Goal: Task Accomplishment & Management: Complete application form

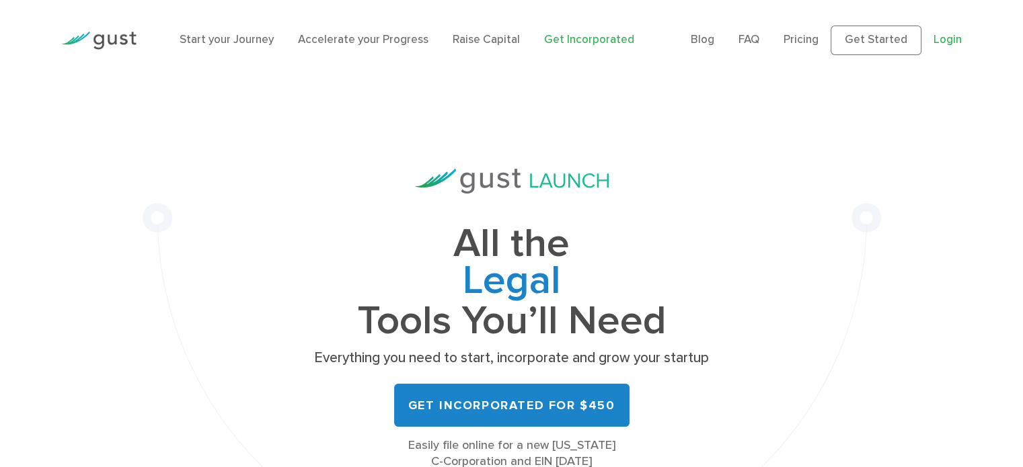
click at [943, 46] on link "Login" at bounding box center [947, 39] width 28 height 13
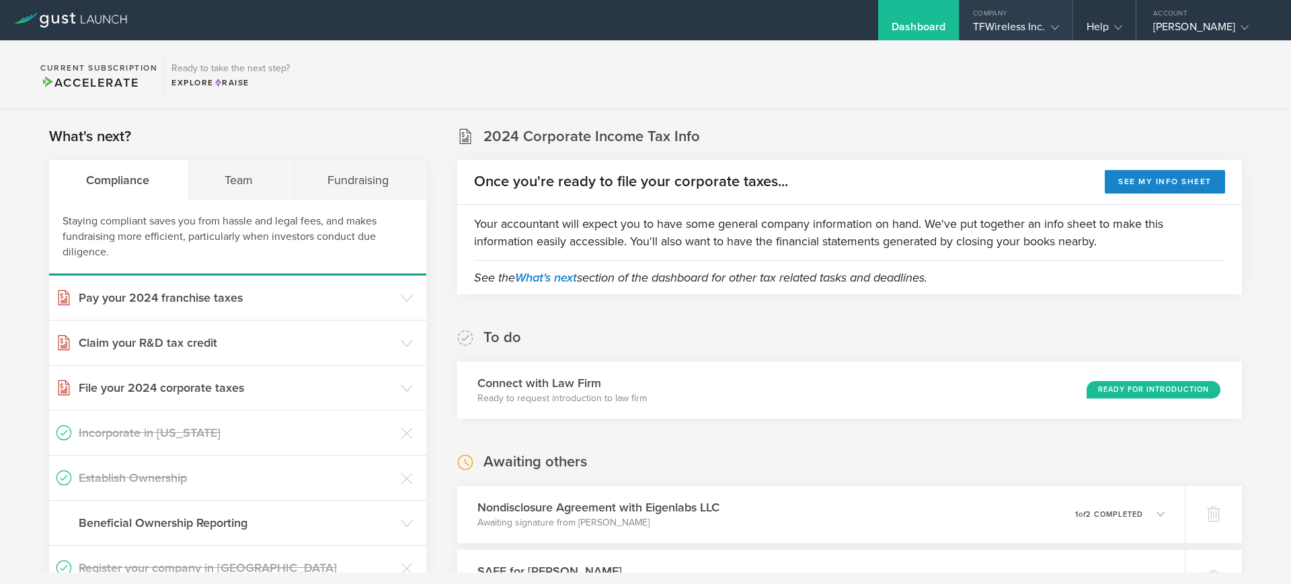
click at [1052, 20] on gust-icon at bounding box center [1052, 26] width 13 height 13
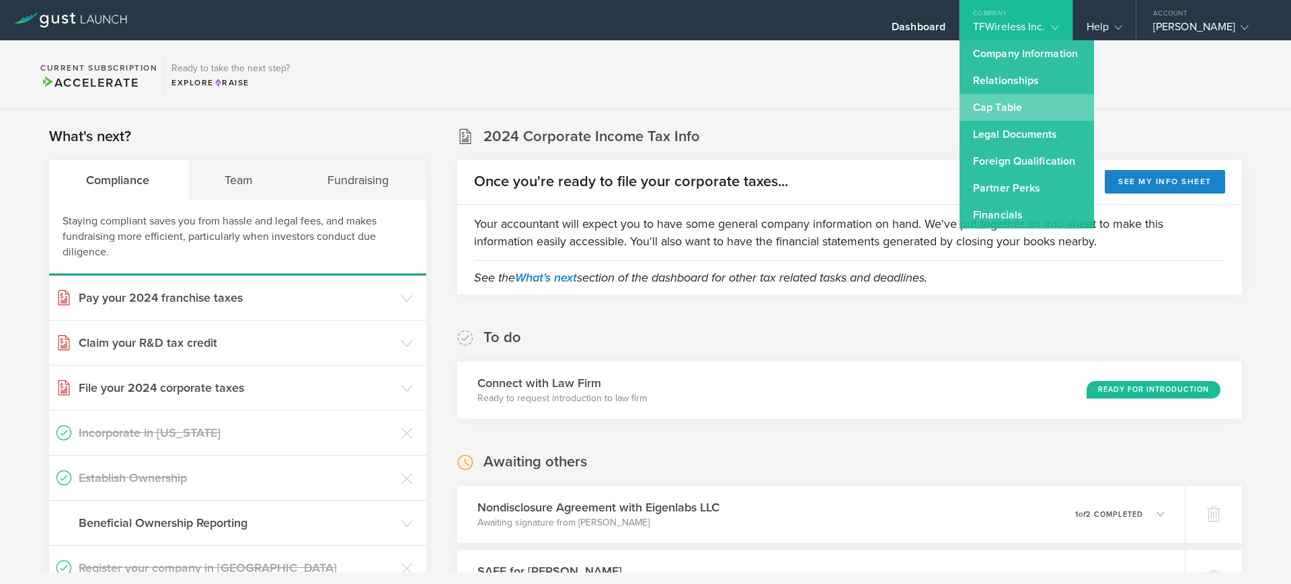
click at [1006, 96] on link "Cap Table" at bounding box center [1026, 107] width 134 height 27
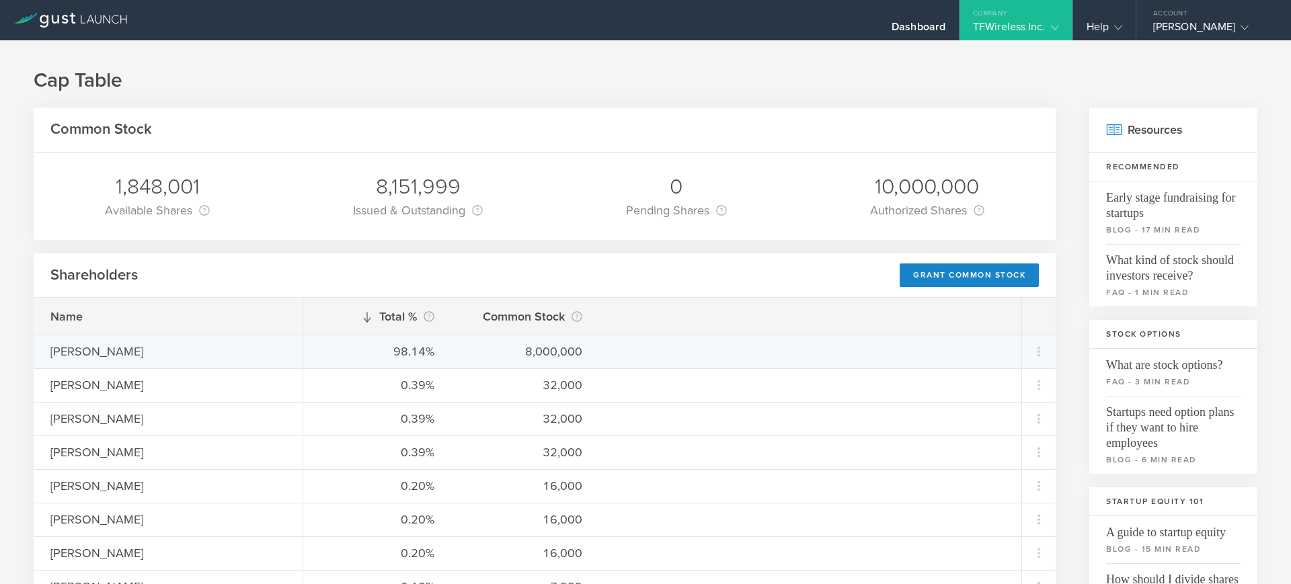
click at [533, 362] on div "98.14% 8,000,000" at bounding box center [662, 352] width 718 height 34
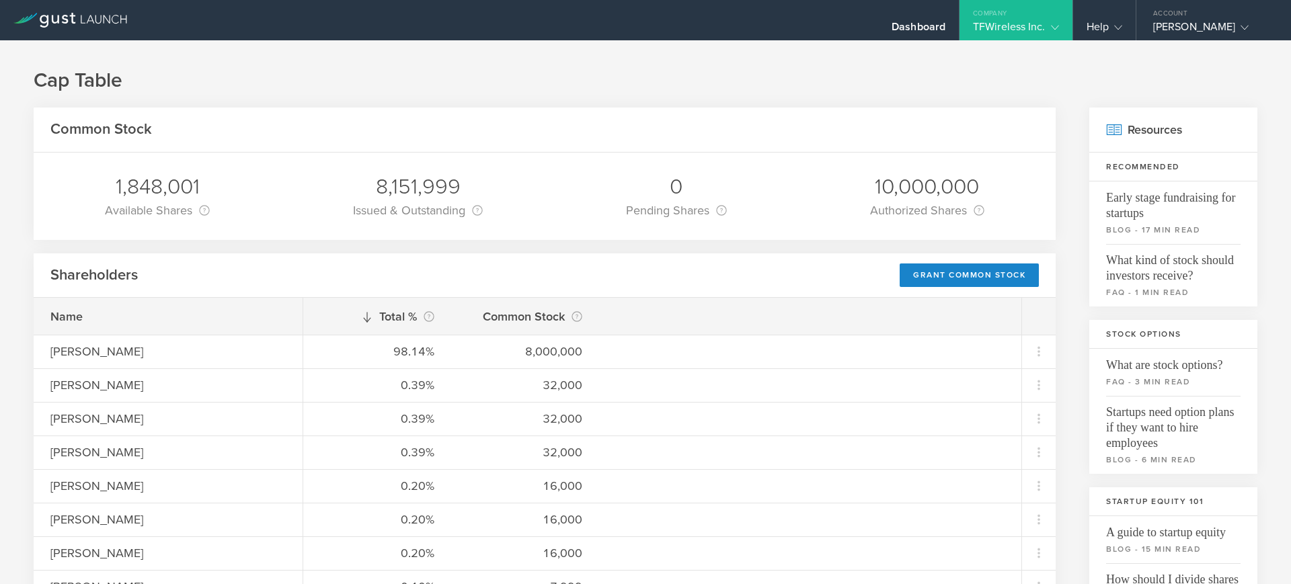
click at [57, 24] on icon at bounding box center [70, 20] width 114 height 15
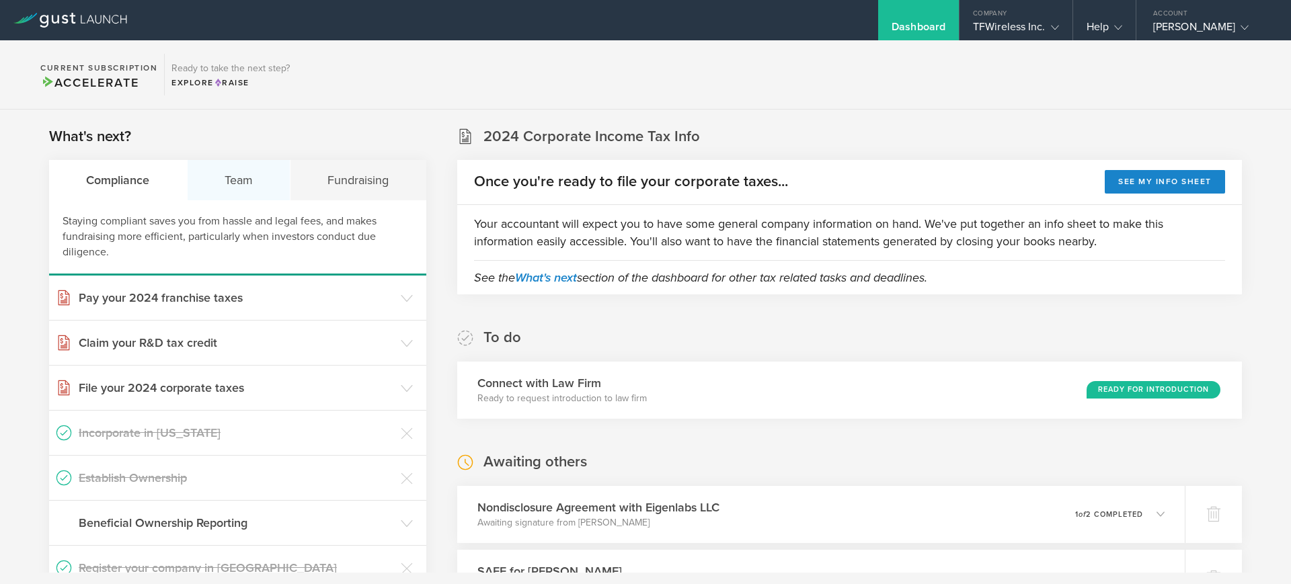
click at [241, 182] on div "Team" at bounding box center [240, 180] width 104 height 40
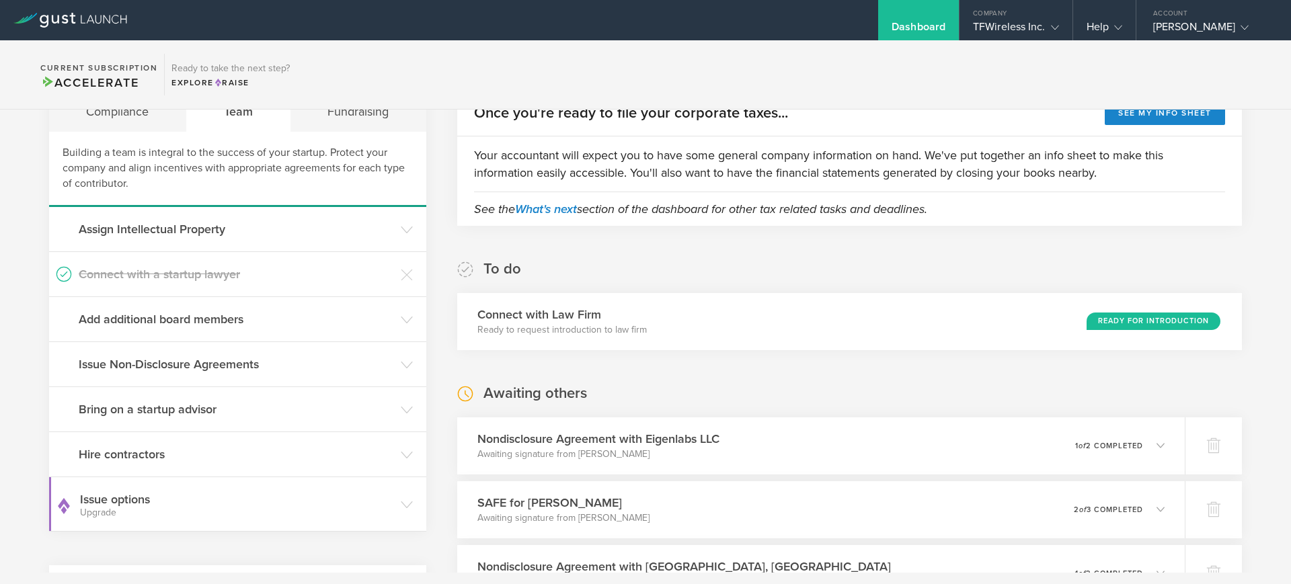
scroll to position [101, 0]
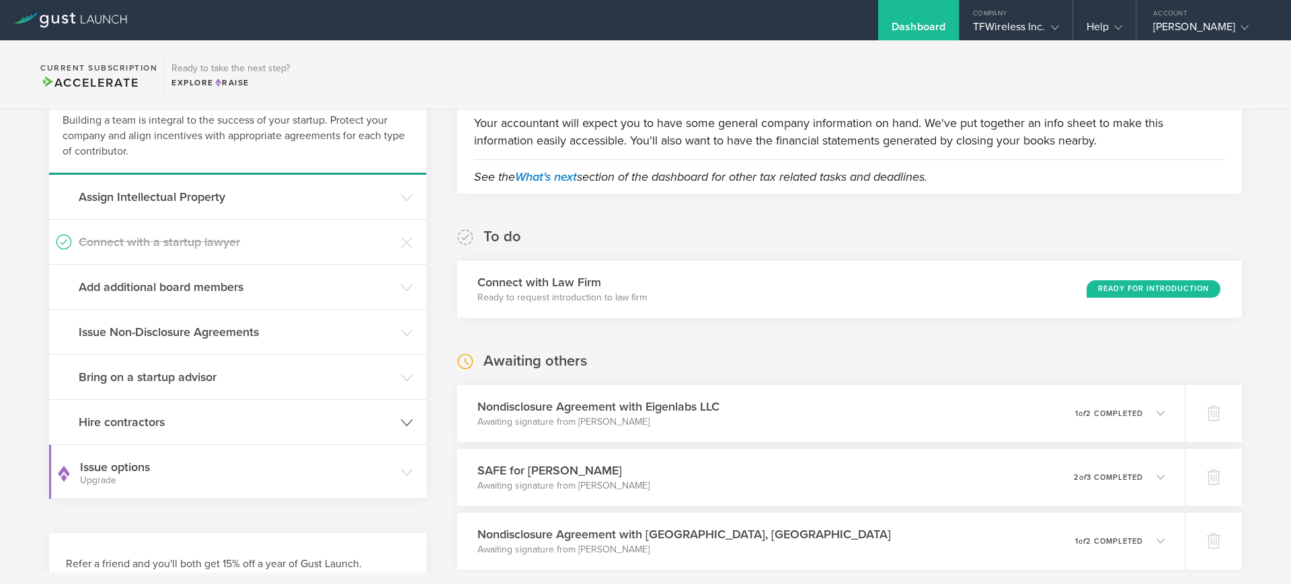
click at [180, 420] on h3 "Hire contractors" at bounding box center [236, 422] width 315 height 17
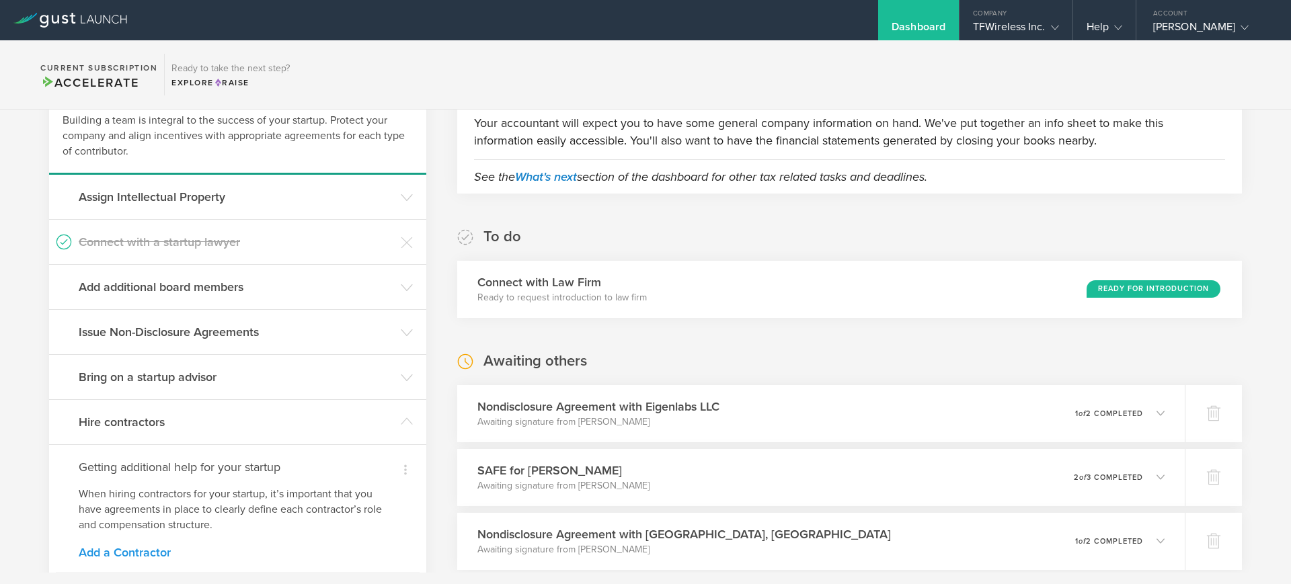
click at [126, 550] on link "Add a Contractor" at bounding box center [238, 553] width 318 height 12
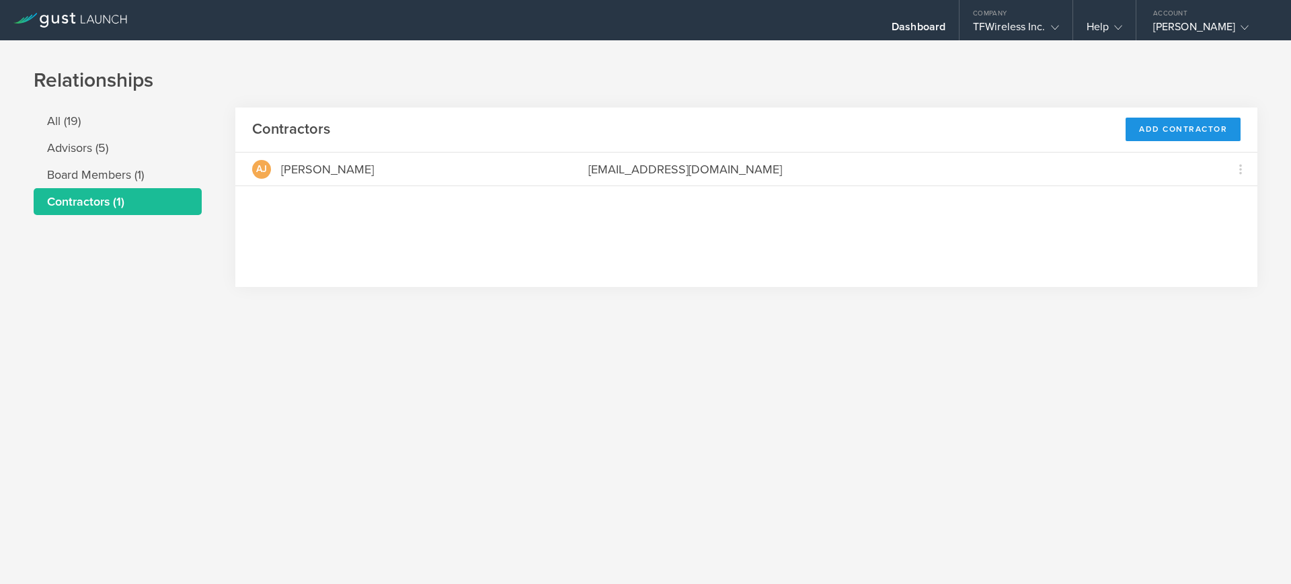
click at [1180, 118] on div "Add Contractor" at bounding box center [1183, 130] width 115 height 24
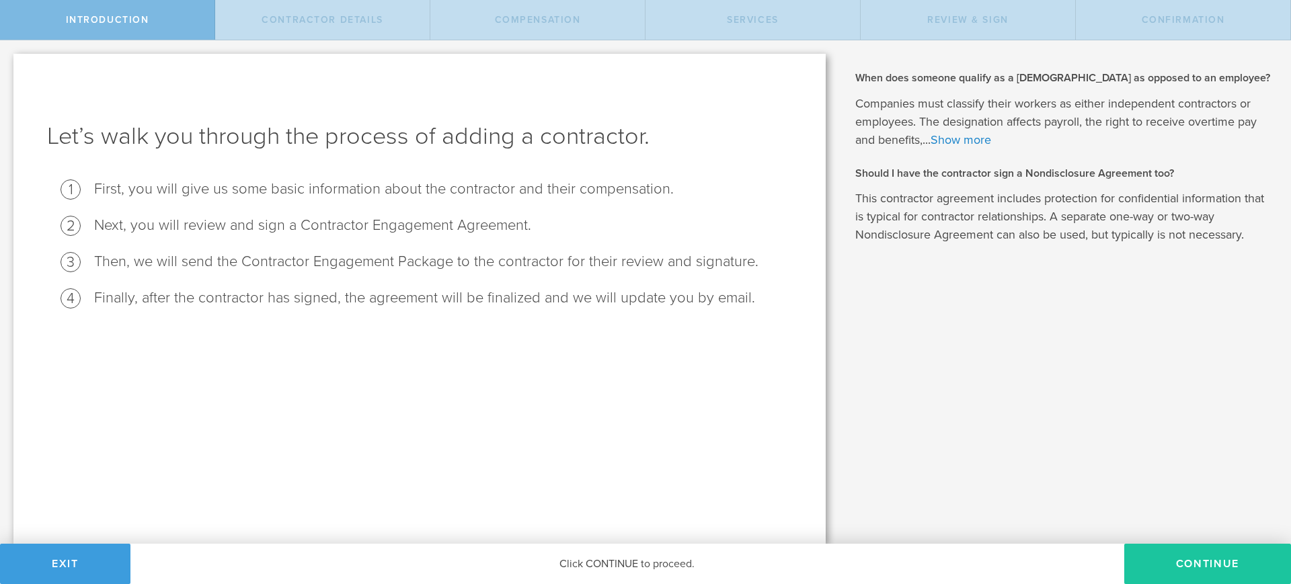
click at [1246, 559] on button "Continue" at bounding box center [1207, 564] width 167 height 40
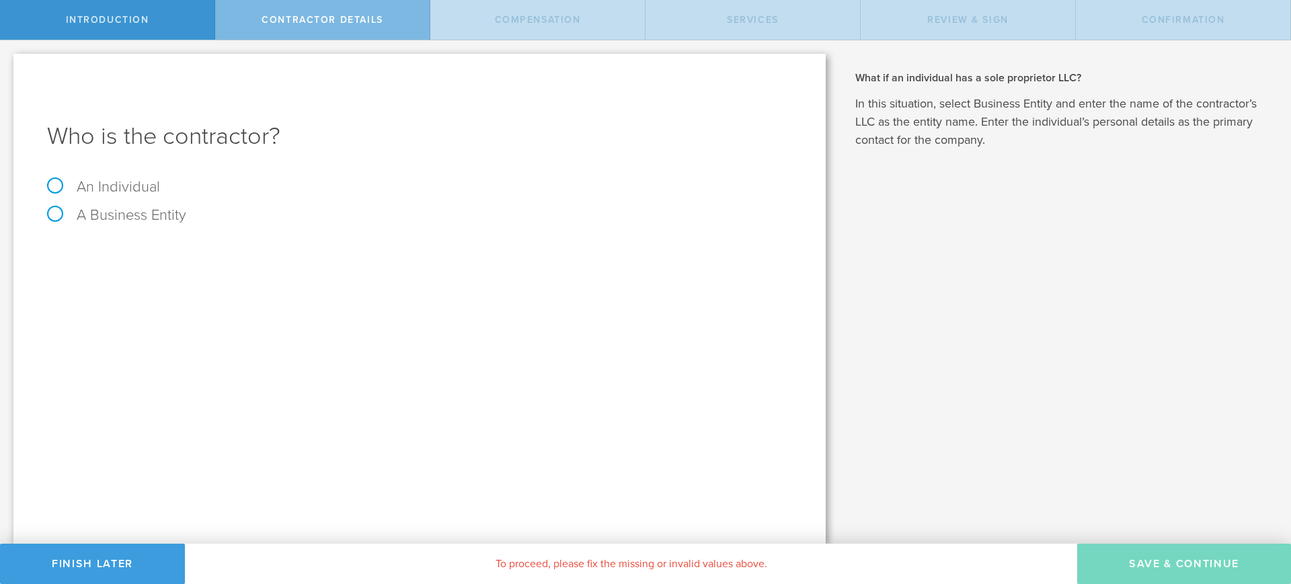
click at [124, 180] on label "An Individual" at bounding box center [103, 186] width 113 height 17
click at [9, 62] on input "An Individual" at bounding box center [4, 51] width 9 height 22
radio input "true"
click at [153, 218] on label "A Business Entity" at bounding box center [116, 214] width 139 height 17
click at [9, 62] on input "A Business Entity" at bounding box center [4, 51] width 9 height 22
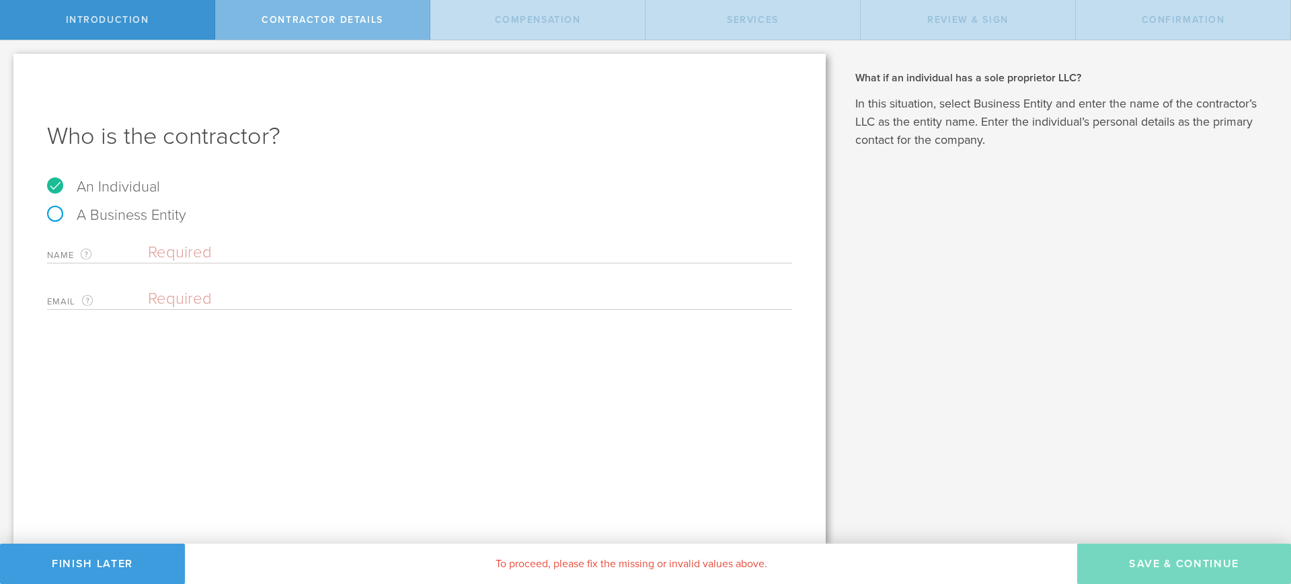
radio input "true"
click at [204, 251] on input "text" at bounding box center [470, 253] width 644 height 20
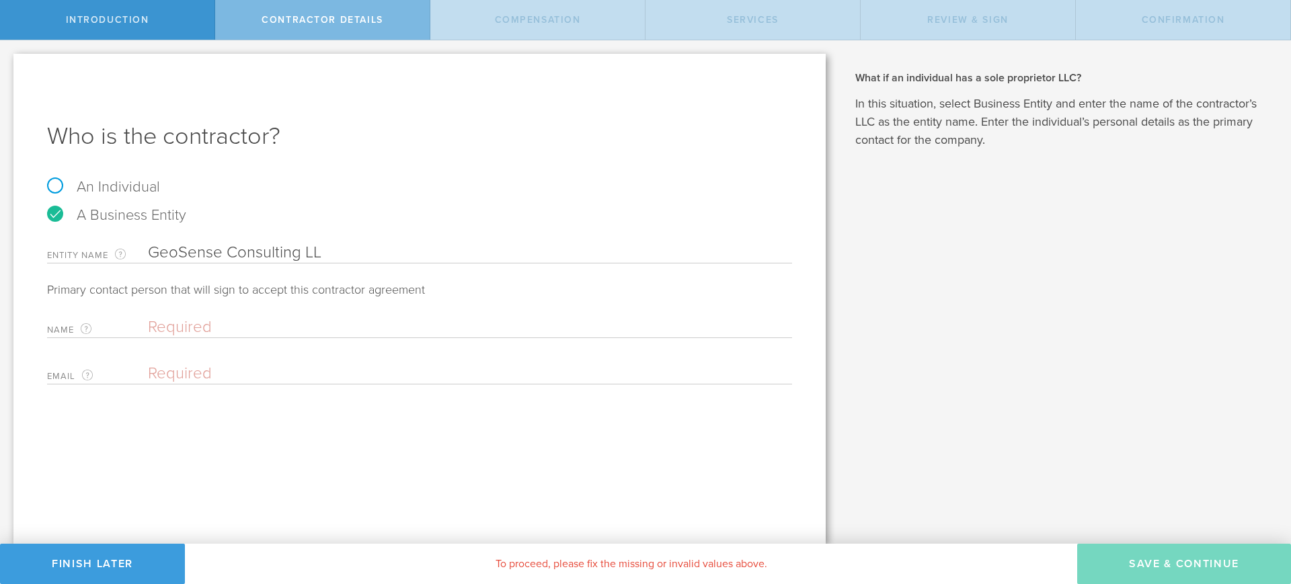
type input "GeoSense Consulting LL"
click at [326, 246] on input "GeoSense Consulting LL" at bounding box center [470, 253] width 644 height 20
type input "GeoSense Consulting LLC"
click at [233, 317] on input "text" at bounding box center [466, 327] width 637 height 20
type input "[PERSON_NAME]"
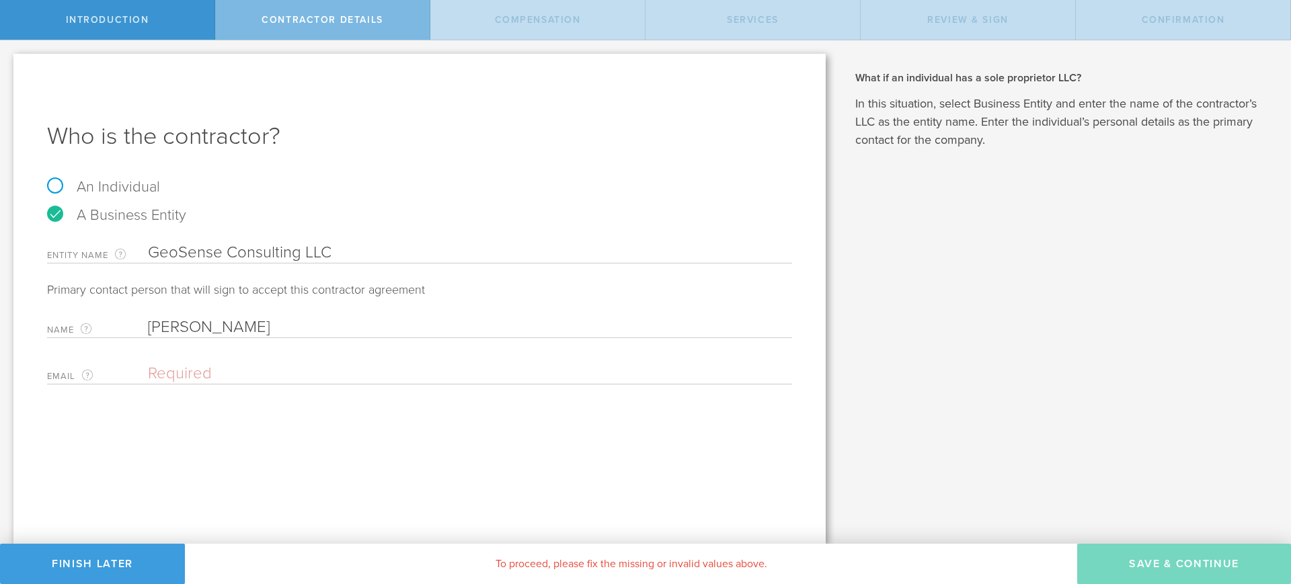
paste input "[EMAIL_ADDRESS][DOMAIN_NAME]"
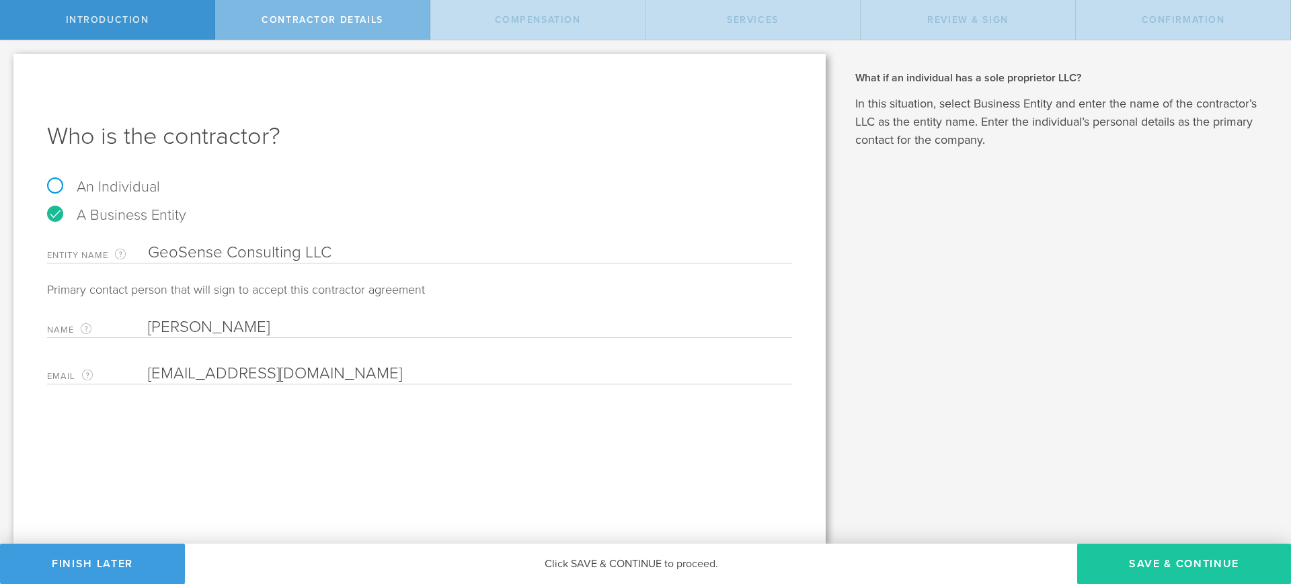
type input "[EMAIL_ADDRESS][DOMAIN_NAME]"
click at [1170, 562] on button "Save & Continue" at bounding box center [1184, 564] width 214 height 40
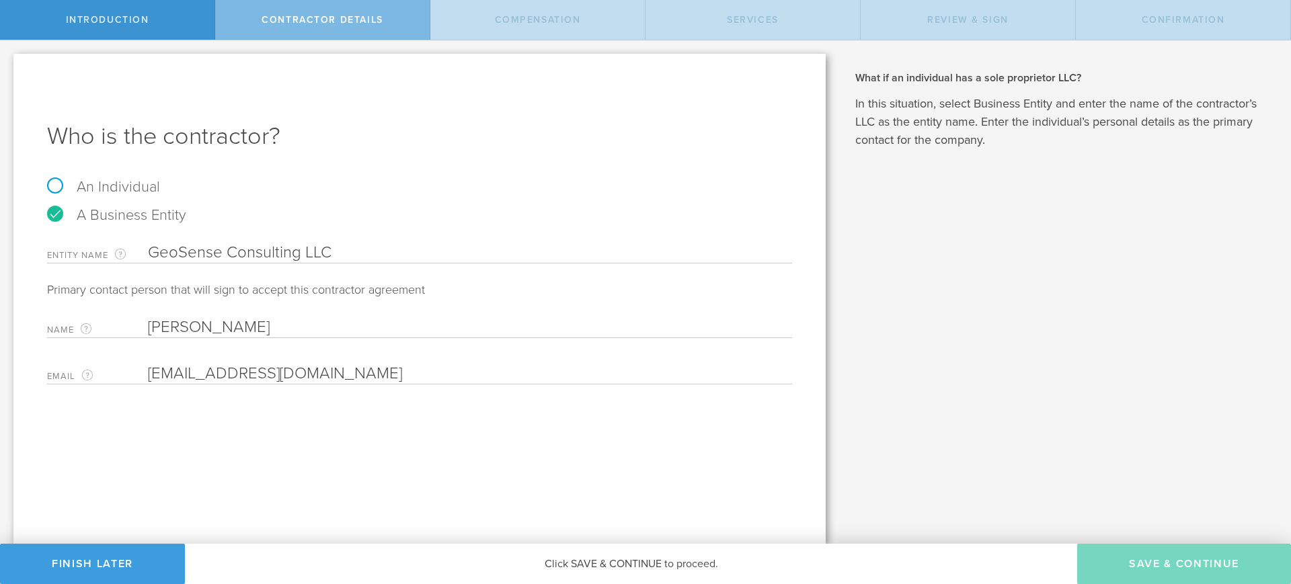
select select "none"
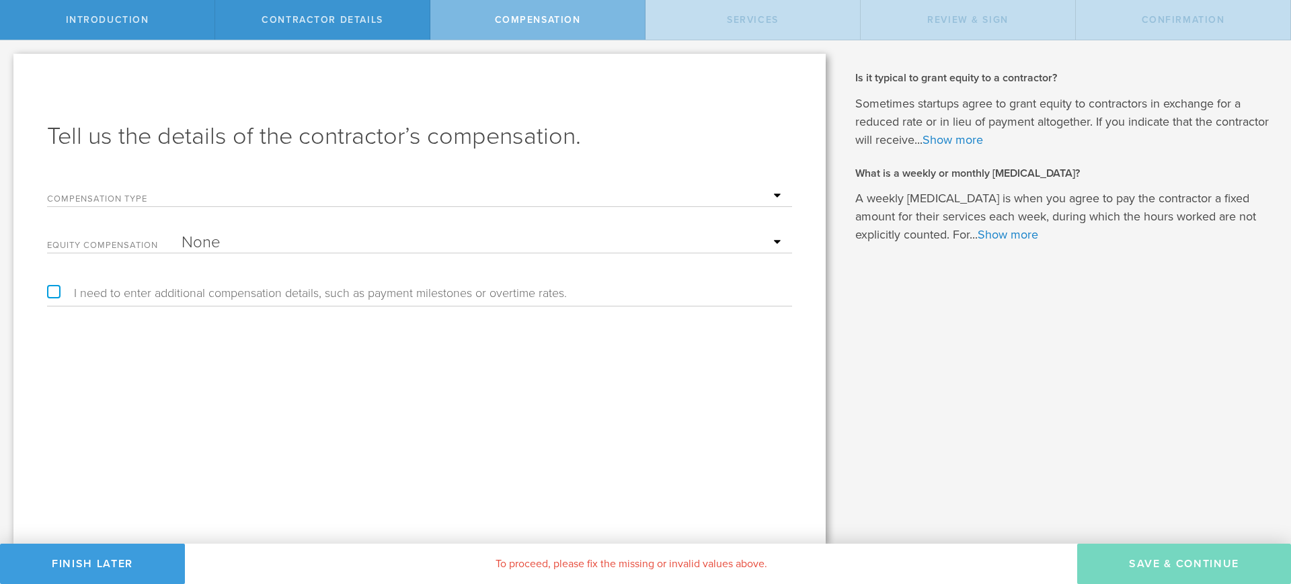
click at [773, 196] on select "Hourly Daily Weekly Retainer Monthly Retainer Project Flat Rate No cash compens…" at bounding box center [484, 196] width 604 height 20
select select "monthlyRetainer"
click at [182, 186] on select "Hourly Daily Weekly Retainer Monthly Retainer Project Flat Rate No cash compens…" at bounding box center [484, 196] width 604 height 20
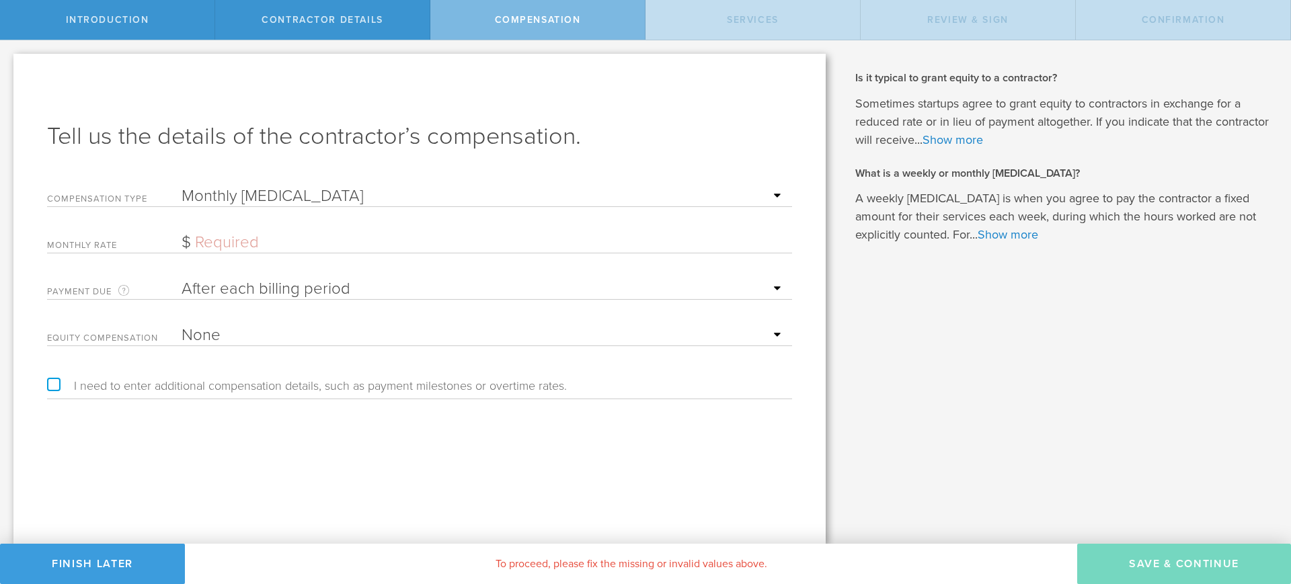
click at [494, 240] on input "text" at bounding box center [484, 243] width 604 height 20
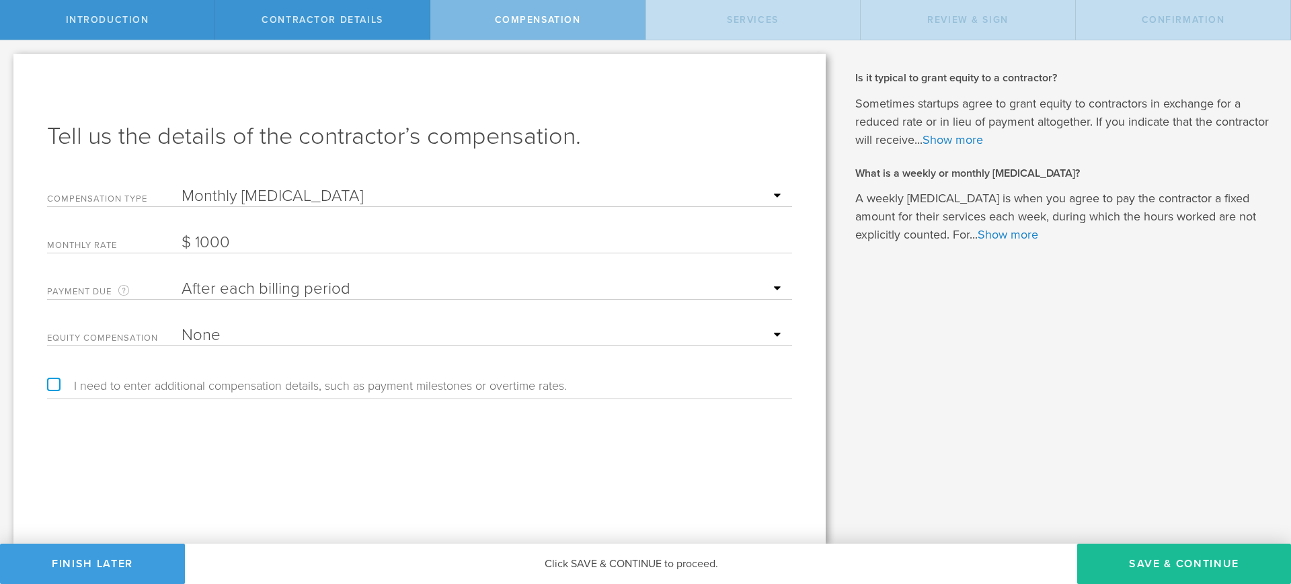
click at [496, 335] on select "None Stock Grant" at bounding box center [484, 335] width 604 height 20
type input "1,000"
select select "stock"
click at [182, 325] on select "None Stock Grant" at bounding box center [484, 335] width 604 height 20
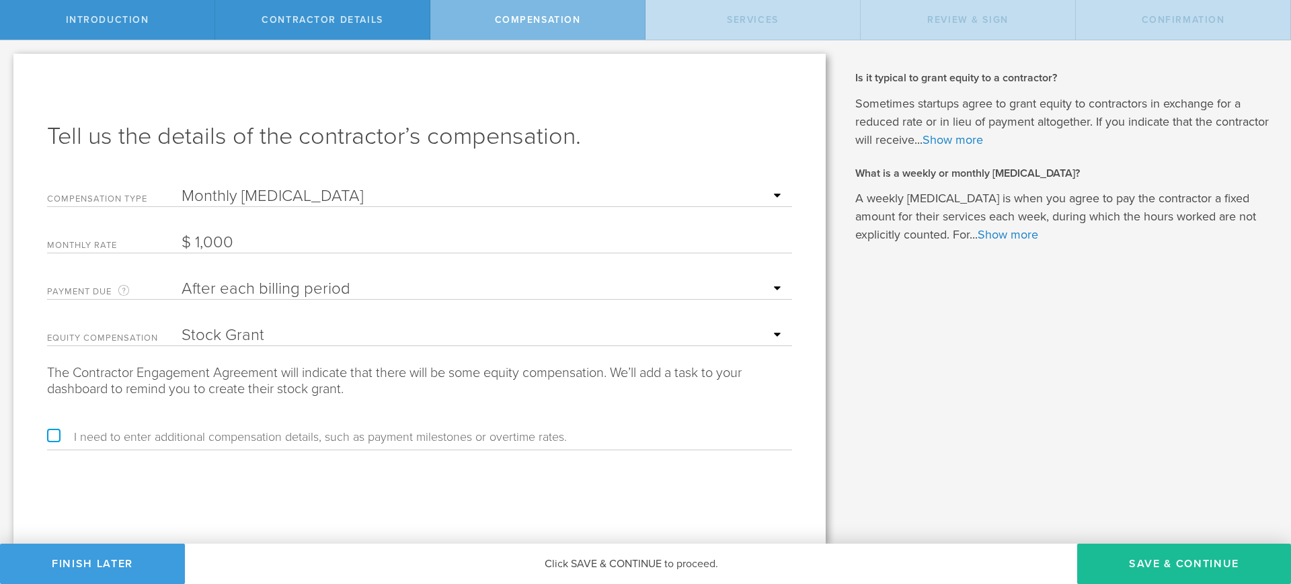
click at [51, 433] on label "I need to enter additional compensation details, such as payment milestones or …" at bounding box center [307, 437] width 520 height 12
click at [9, 62] on input "I need to enter additional compensation details, such as payment milestones or …" at bounding box center [4, 51] width 9 height 22
checkbox input "true"
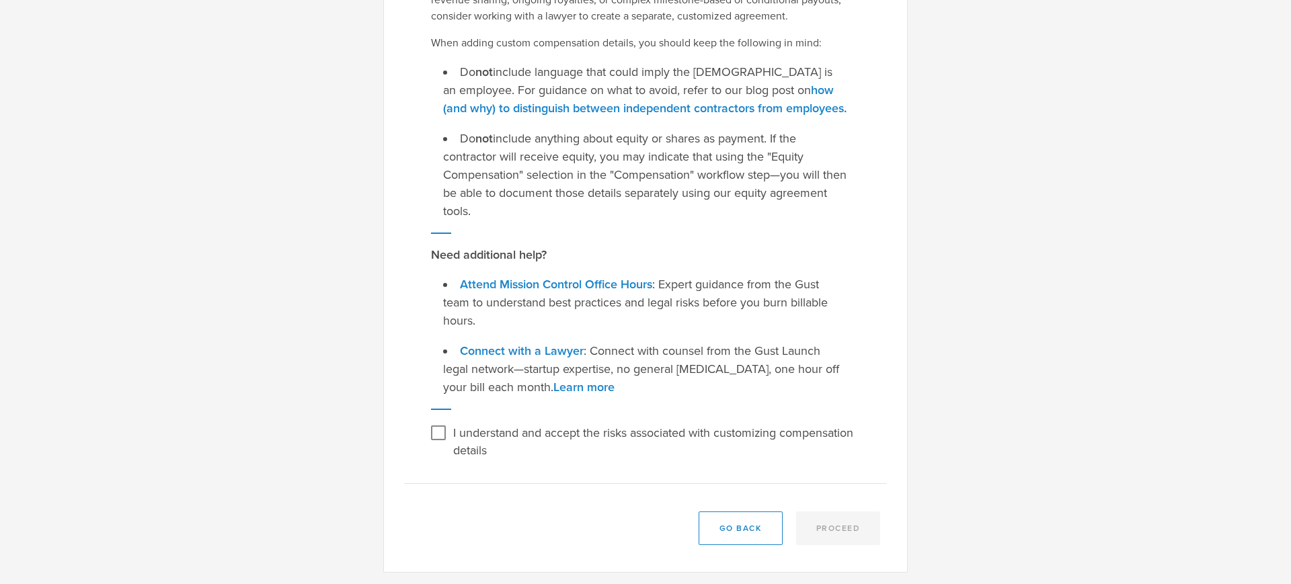
scroll to position [227, 0]
click at [434, 430] on input "I understand and accept the risks associated with customizing compensation deta…" at bounding box center [439, 431] width 22 height 22
checkbox input "true"
click at [820, 522] on button "Proceed" at bounding box center [838, 527] width 85 height 34
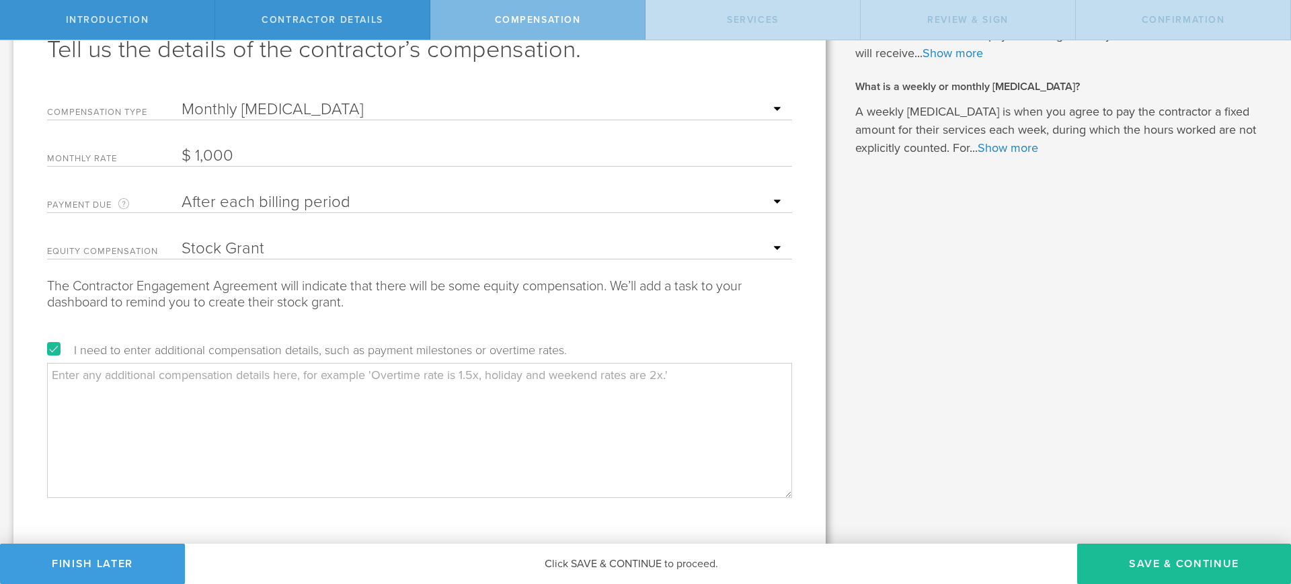
scroll to position [112, 0]
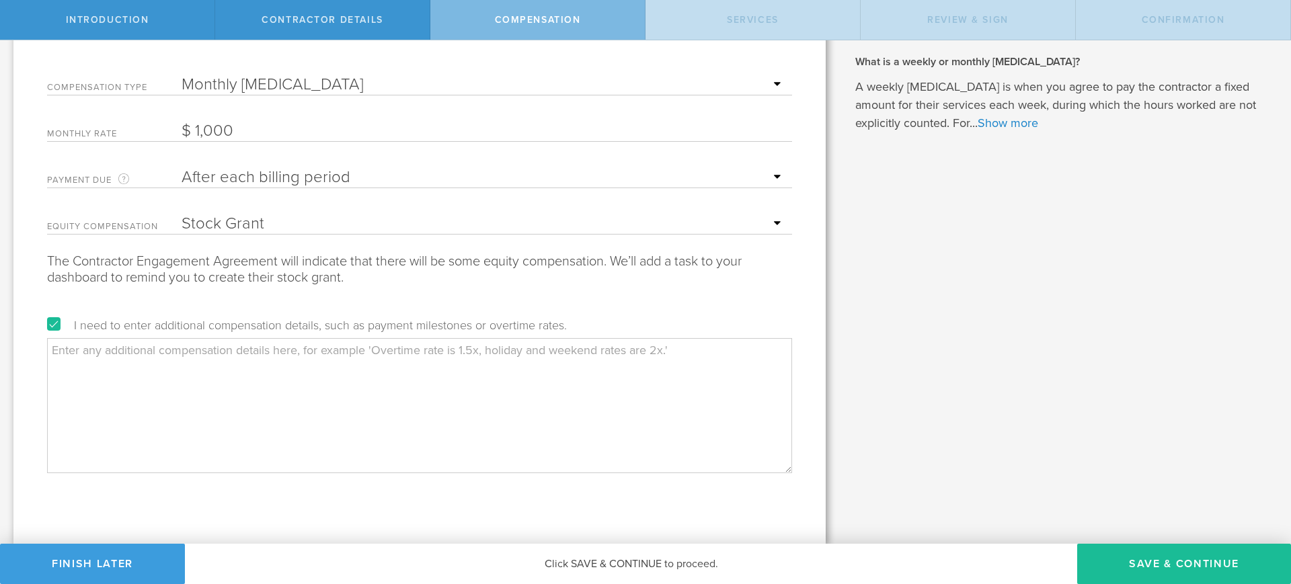
click at [63, 351] on textarea at bounding box center [419, 405] width 745 height 134
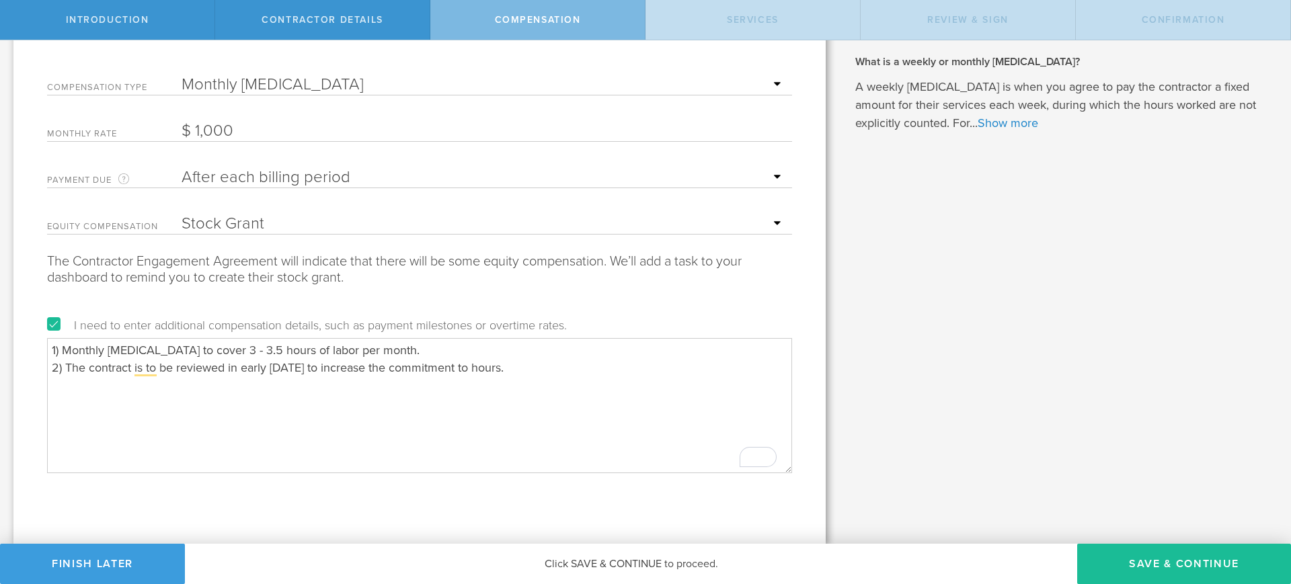
click at [769, 219] on select "None Stock Grant" at bounding box center [484, 224] width 604 height 20
click at [182, 214] on select "None Stock Grant" at bounding box center [484, 224] width 604 height 20
click at [565, 368] on textarea "1) Monthly retainer to cover 3 - 3.5 hours of labor per month. 2) The contract …" at bounding box center [419, 405] width 745 height 134
click at [431, 352] on textarea "1) Monthly retainer to cover 3 - 3.5 hours of labor per month. 2) The contract …" at bounding box center [419, 405] width 745 height 134
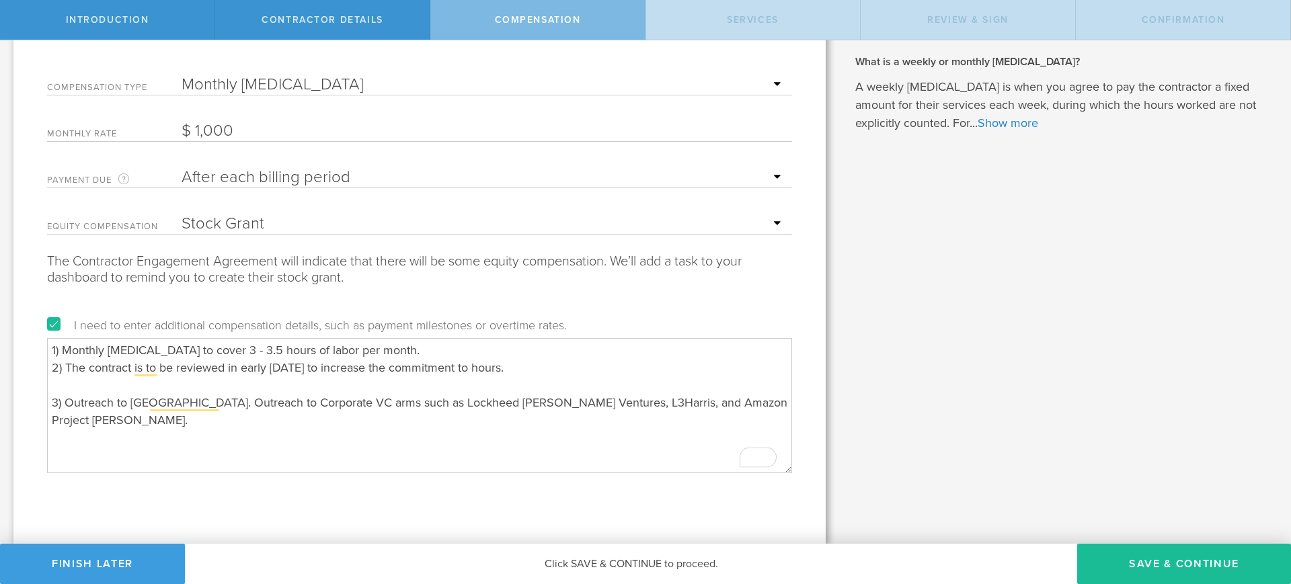
click at [402, 352] on textarea "1) Monthly retainer to cover 3 - 3.5 hours of labor per month. 2) The contract …" at bounding box center [419, 405] width 745 height 134
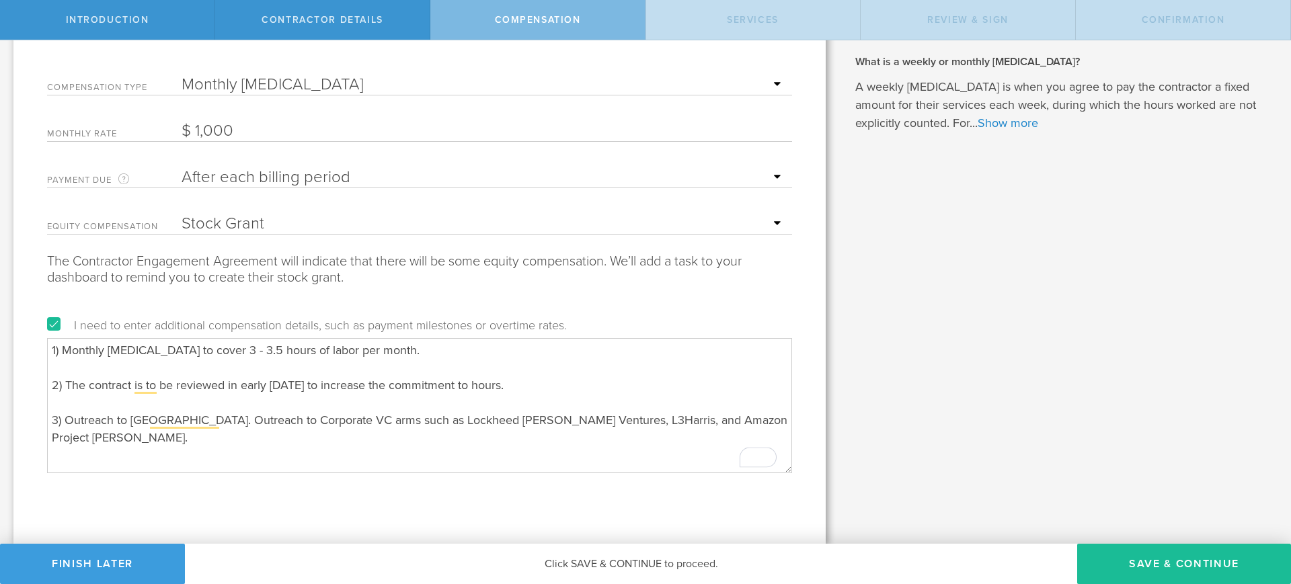
click at [402, 352] on textarea "1) Monthly retainer to cover 3 - 3.5 hours of labor per month. 2) The contract …" at bounding box center [419, 405] width 745 height 134
type textarea "1) Monthly retainer to cover 3 - 3.5 hours of labor per month from Oct 2025. 2)…"
click at [874, 429] on div "When does someone qualify as a contractor as opposed to an employee? Companies …" at bounding box center [1065, 236] width 452 height 615
click at [1183, 556] on button "Save & Continue" at bounding box center [1184, 564] width 214 height 40
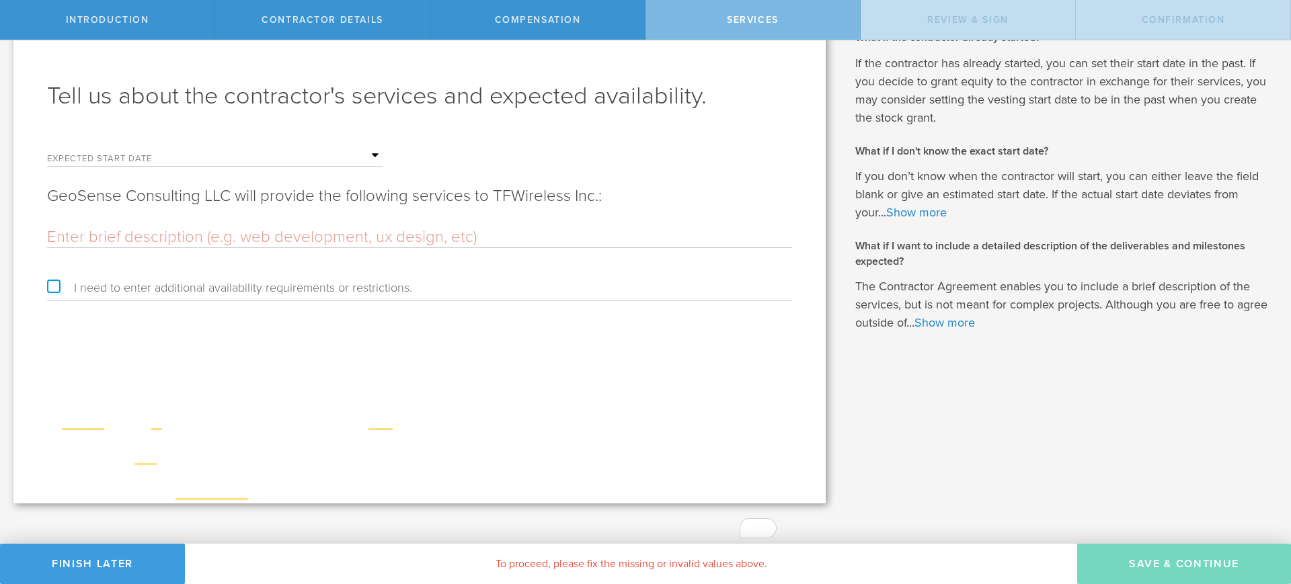
scroll to position [0, 0]
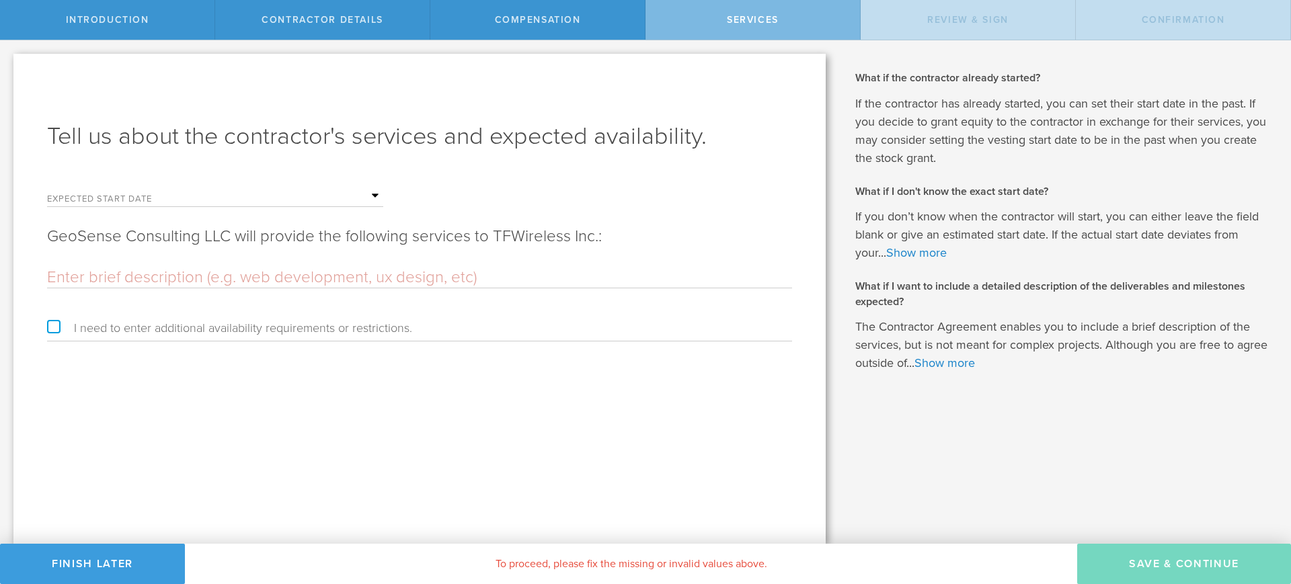
click at [374, 194] on input "text" at bounding box center [283, 196] width 202 height 20
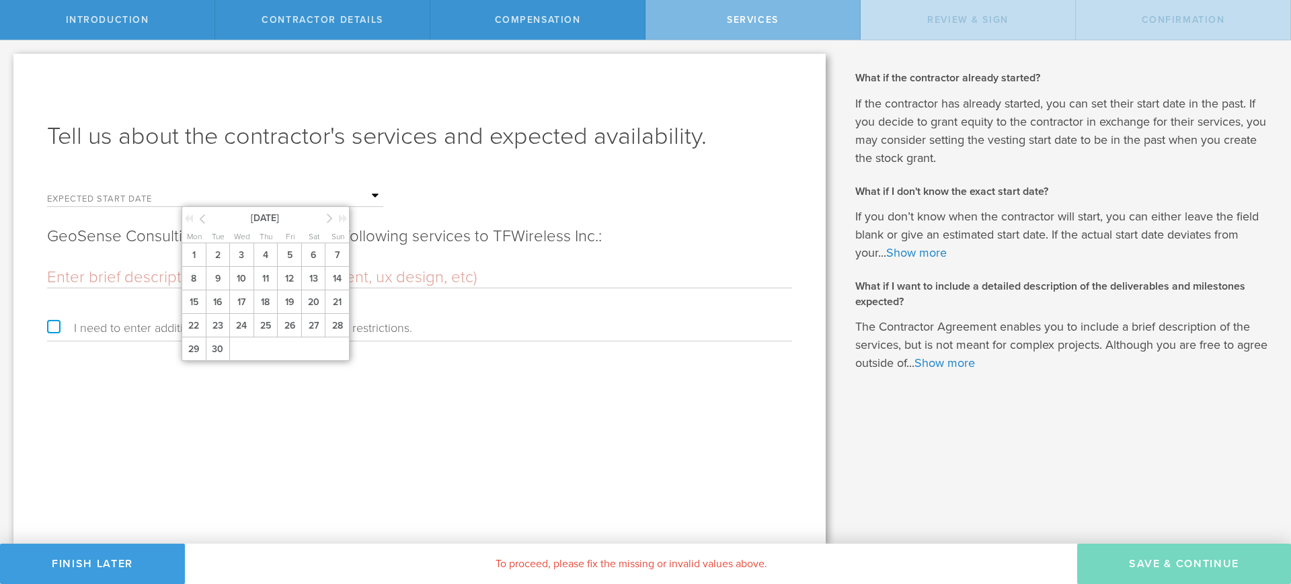
click at [331, 217] on icon at bounding box center [330, 218] width 6 height 17
click at [241, 256] on span "1" at bounding box center [241, 255] width 24 height 24
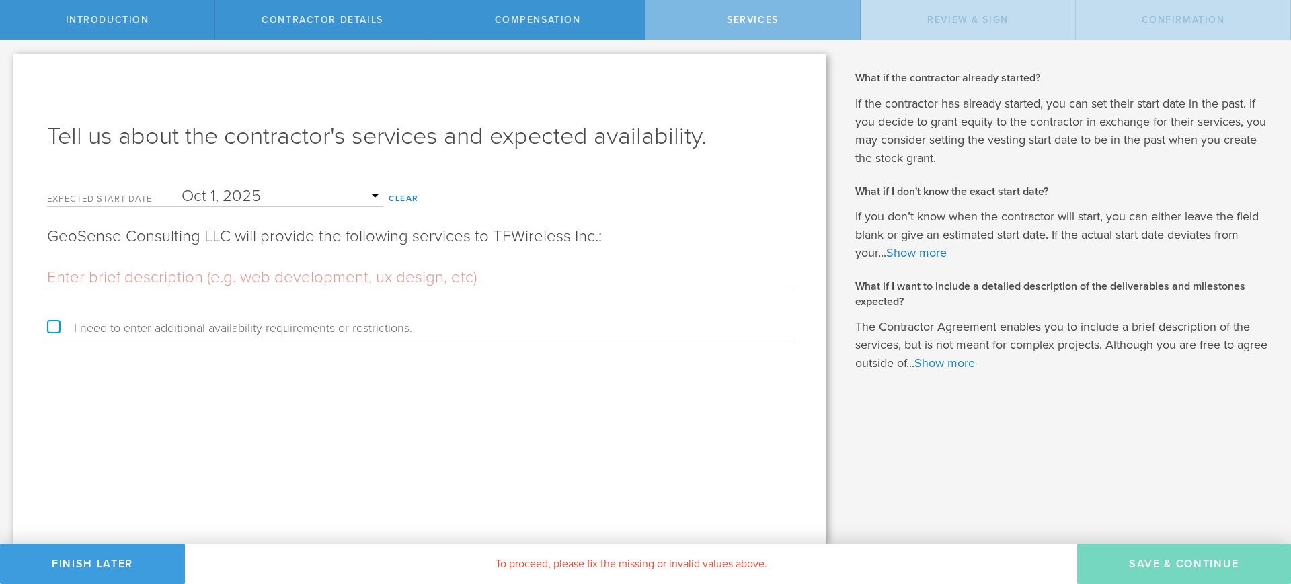
click at [366, 282] on input "text" at bounding box center [419, 278] width 745 height 20
click at [53, 326] on label "I need to enter additional availability requirements or restrictions." at bounding box center [229, 328] width 365 height 12
click at [9, 62] on input "I need to enter additional availability requirements or restrictions." at bounding box center [4, 51] width 9 height 22
checkbox input "true"
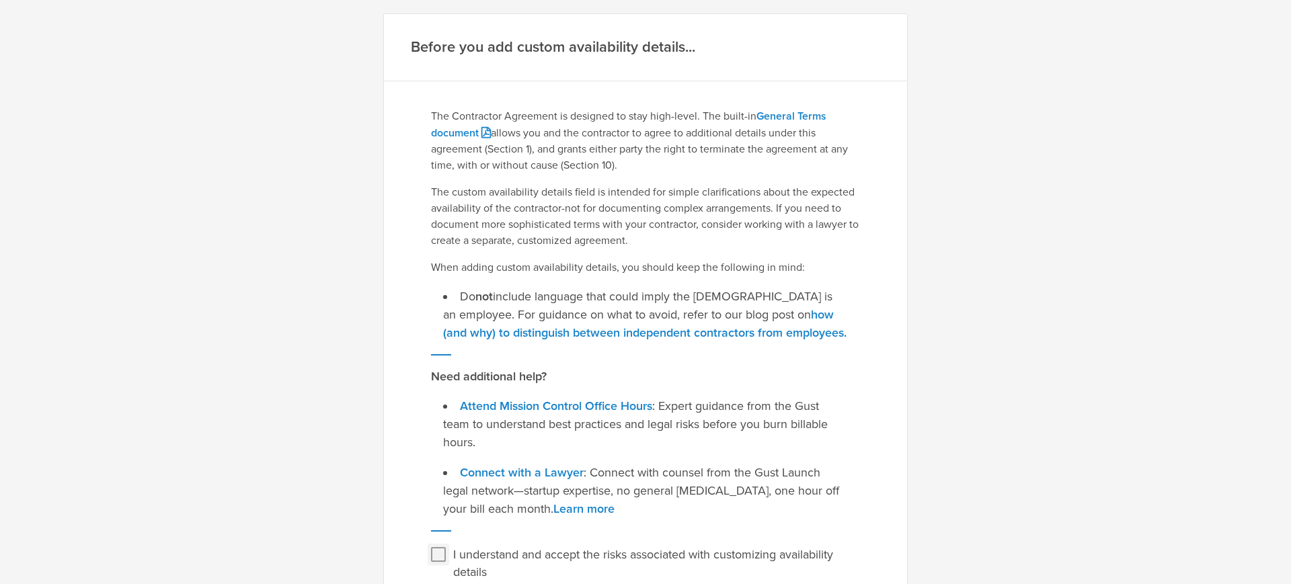
click at [430, 553] on input "I understand and accept the risks associated with customizing availability deta…" at bounding box center [439, 555] width 22 height 22
checkbox input "true"
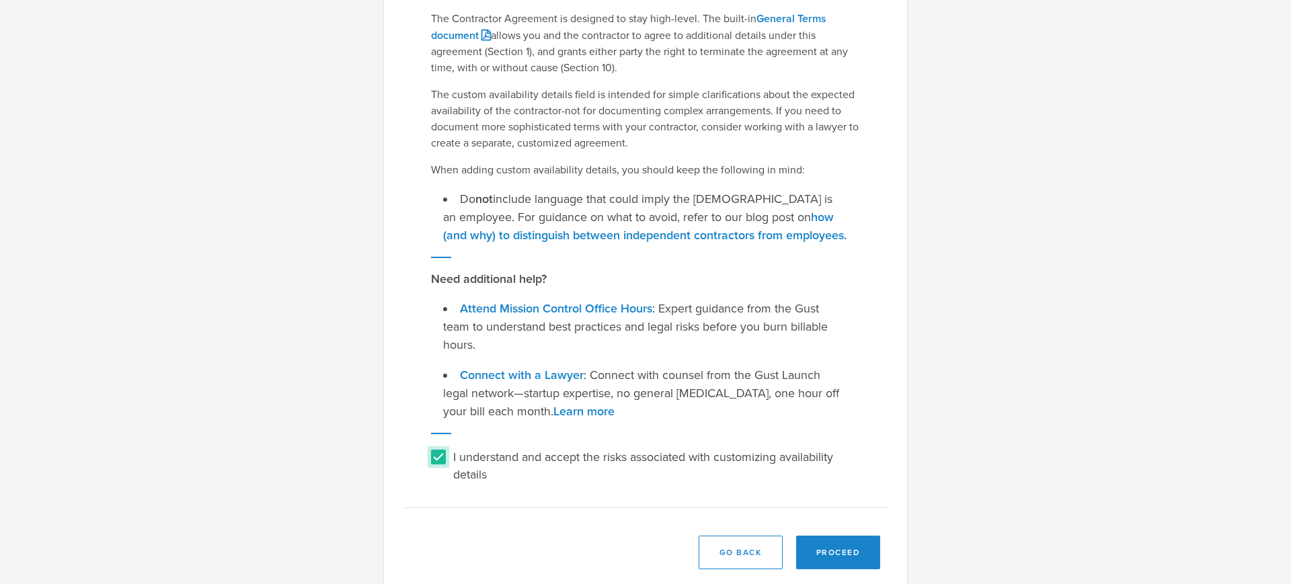
scroll to position [124, 0]
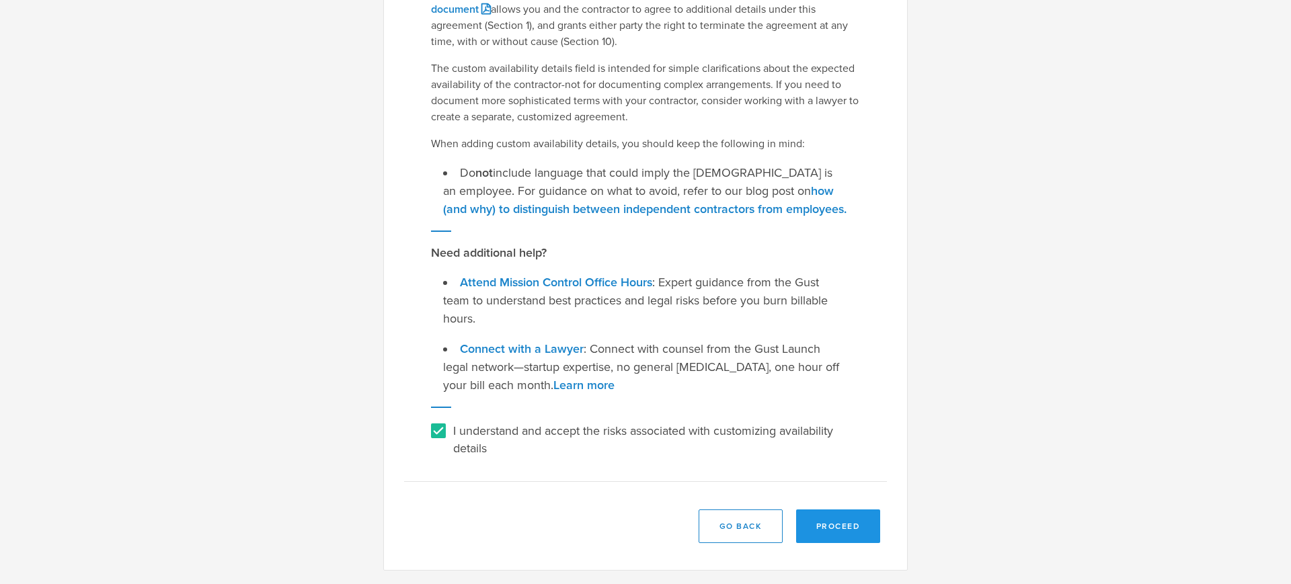
click at [818, 520] on button "Proceed" at bounding box center [838, 527] width 85 height 34
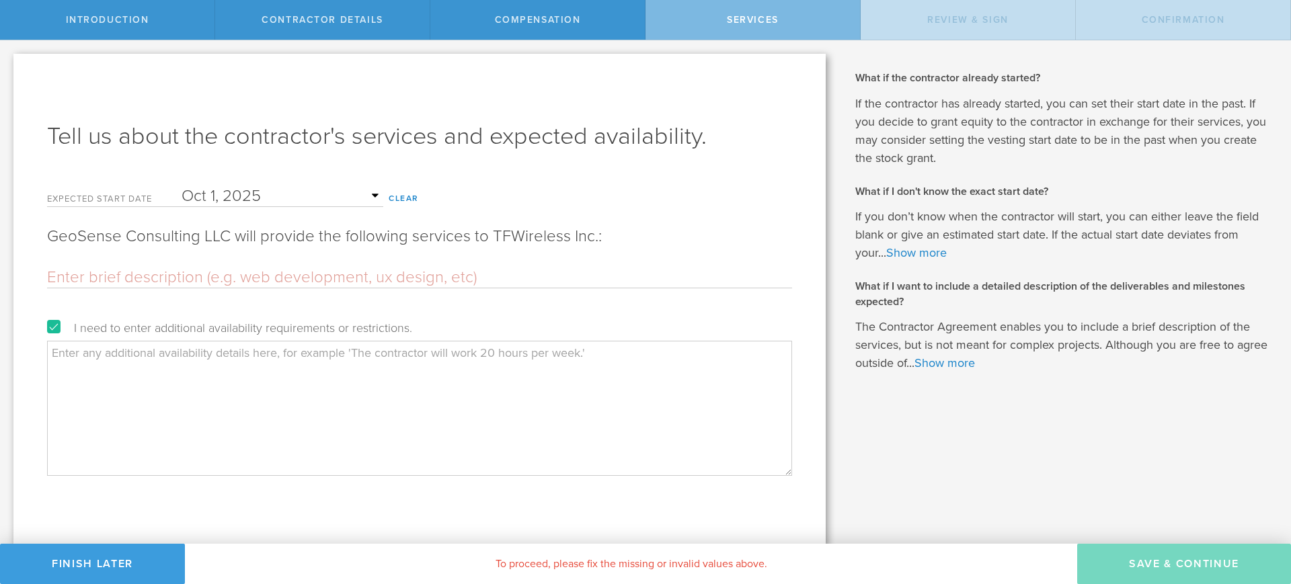
click at [190, 269] on input "text" at bounding box center [419, 278] width 745 height 20
type input "D"
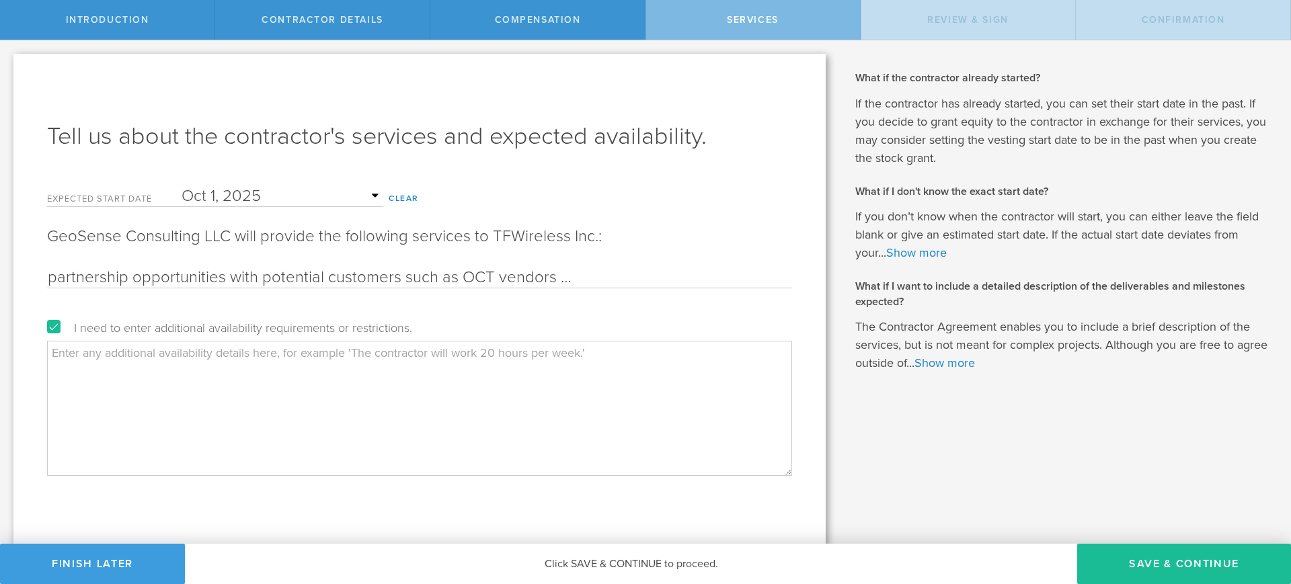
scroll to position [0, 225]
type input "BD for identifying and pursuing partnership opportunities with potential custom…"
click at [1154, 560] on button "Save & Continue" at bounding box center [1184, 564] width 214 height 40
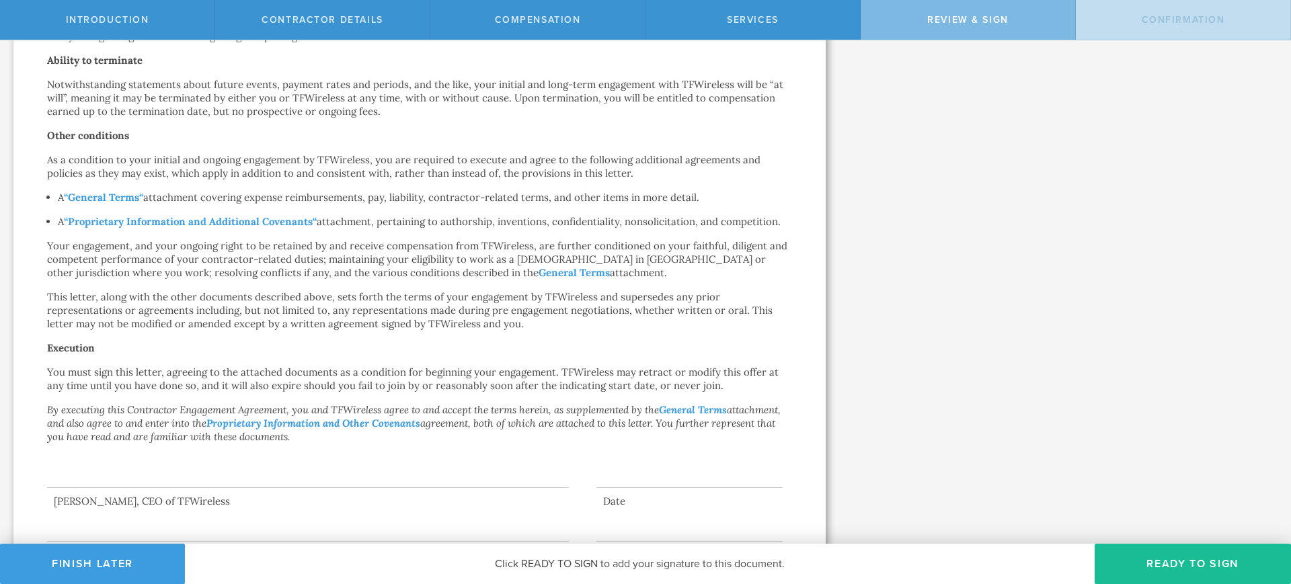
scroll to position [810, 0]
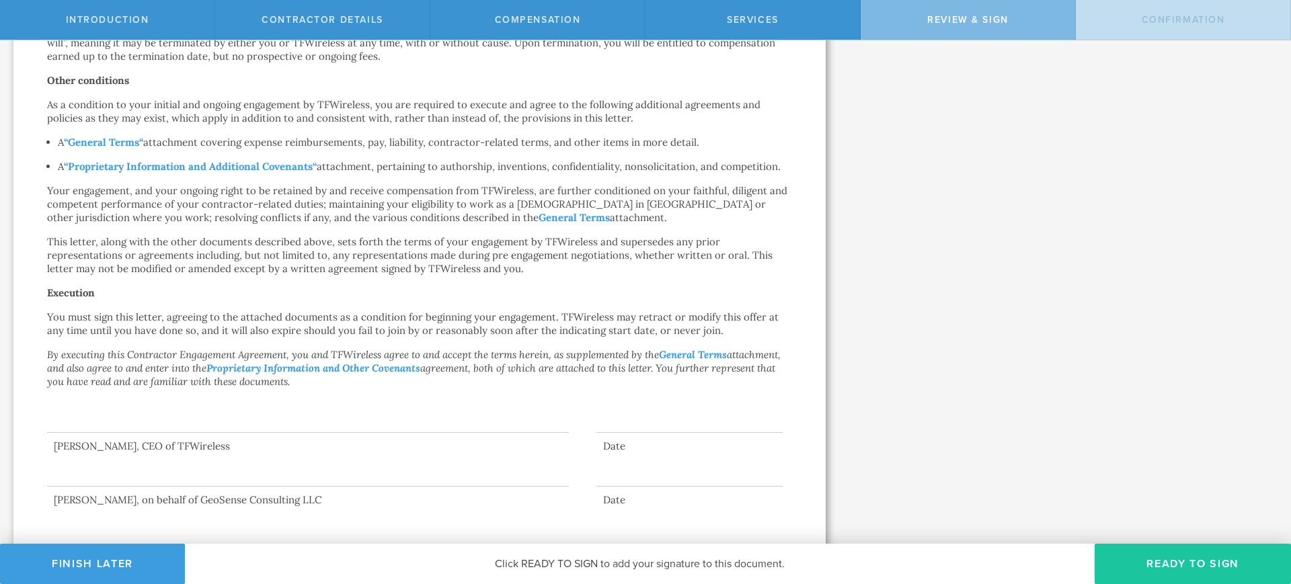
click at [1189, 557] on button "Ready to Sign" at bounding box center [1193, 564] width 196 height 40
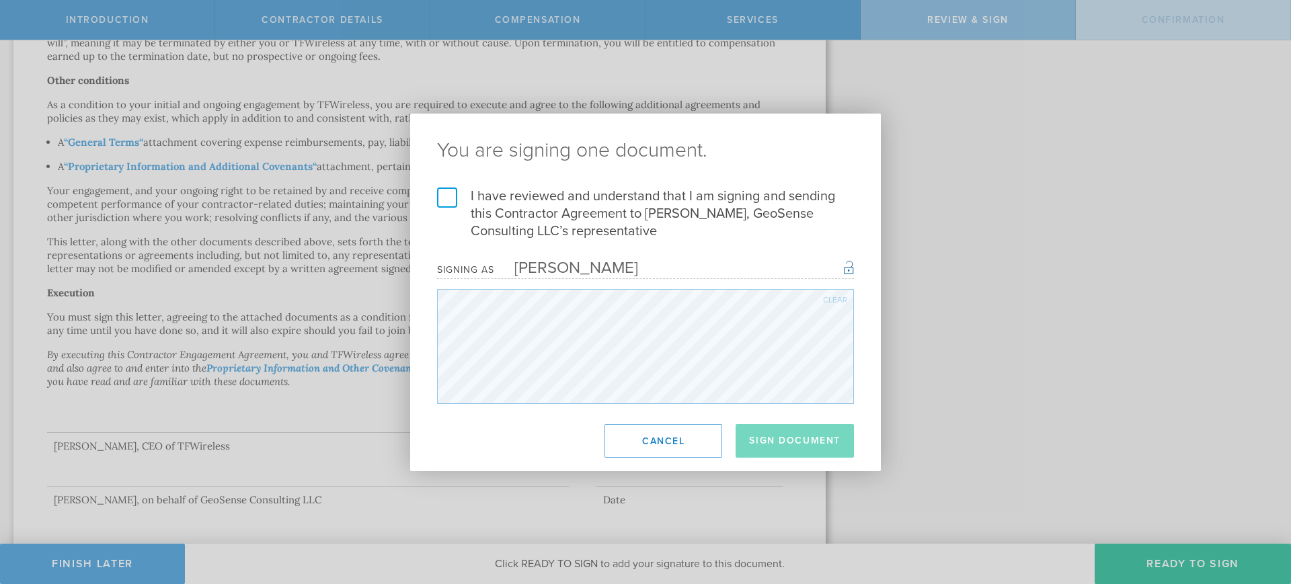
click at [449, 201] on label "I have reviewed and understand that I am signing and sending this Contractor Ag…" at bounding box center [645, 214] width 417 height 52
click at [0, 0] on input "I have reviewed and understand that I am signing and sending this Contractor Ag…" at bounding box center [0, 0] width 0 height 0
click at [774, 433] on button "Sign Document" at bounding box center [795, 441] width 118 height 34
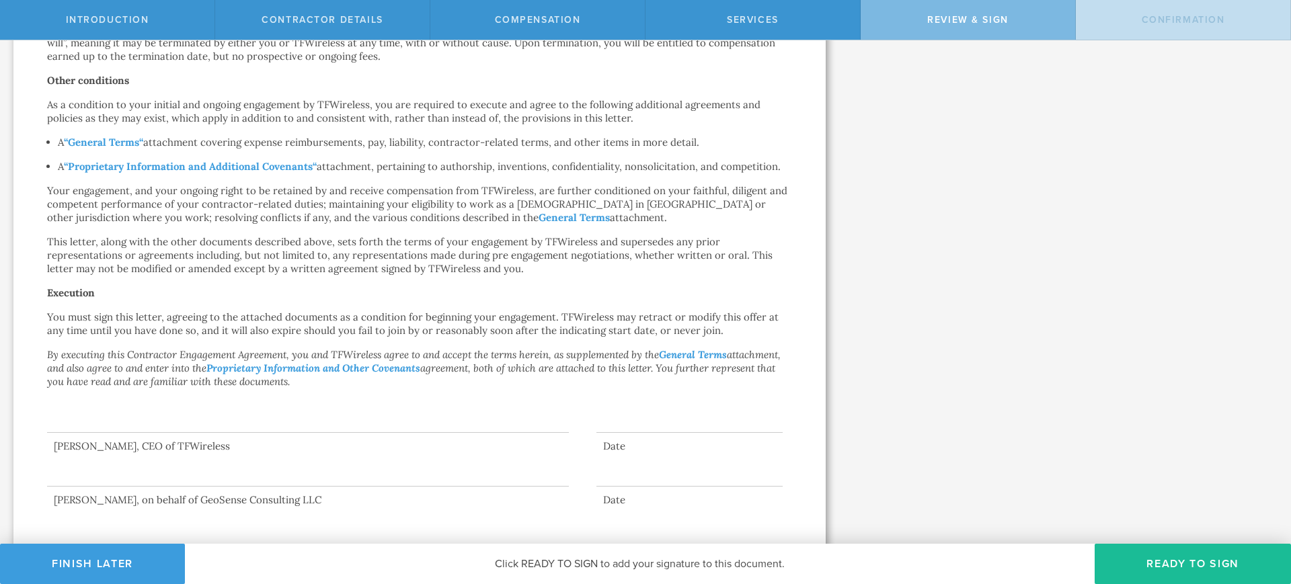
scroll to position [0, 0]
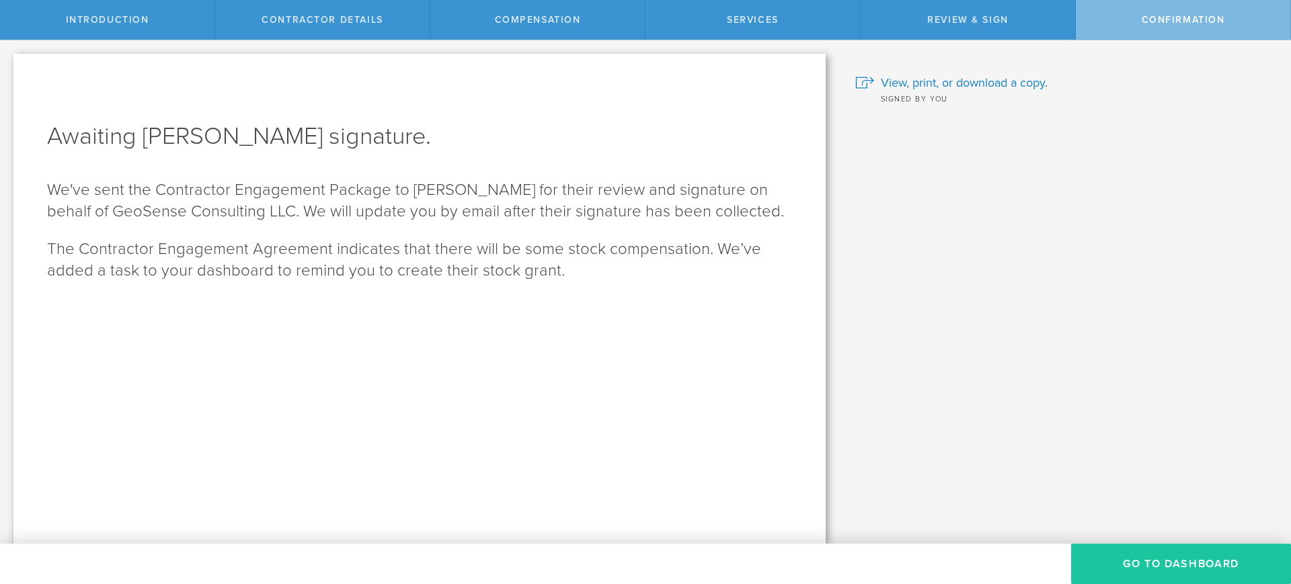
click at [1165, 561] on button "Go To Dashboard" at bounding box center [1181, 564] width 220 height 40
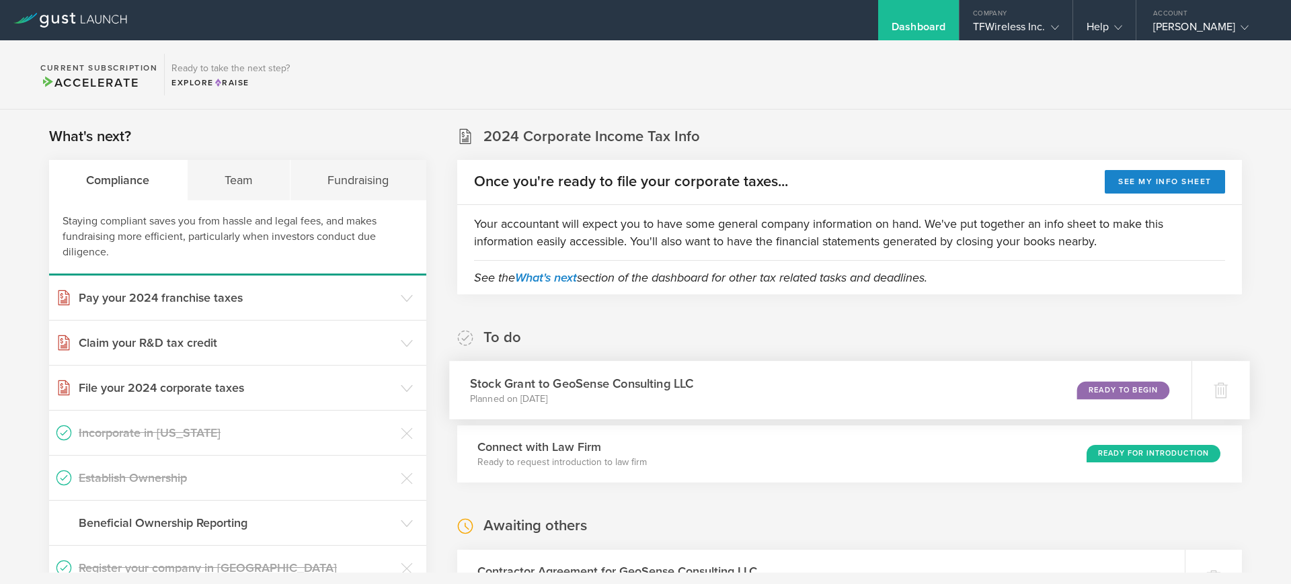
click at [1078, 383] on div "Ready to Begin" at bounding box center [1123, 390] width 92 height 18
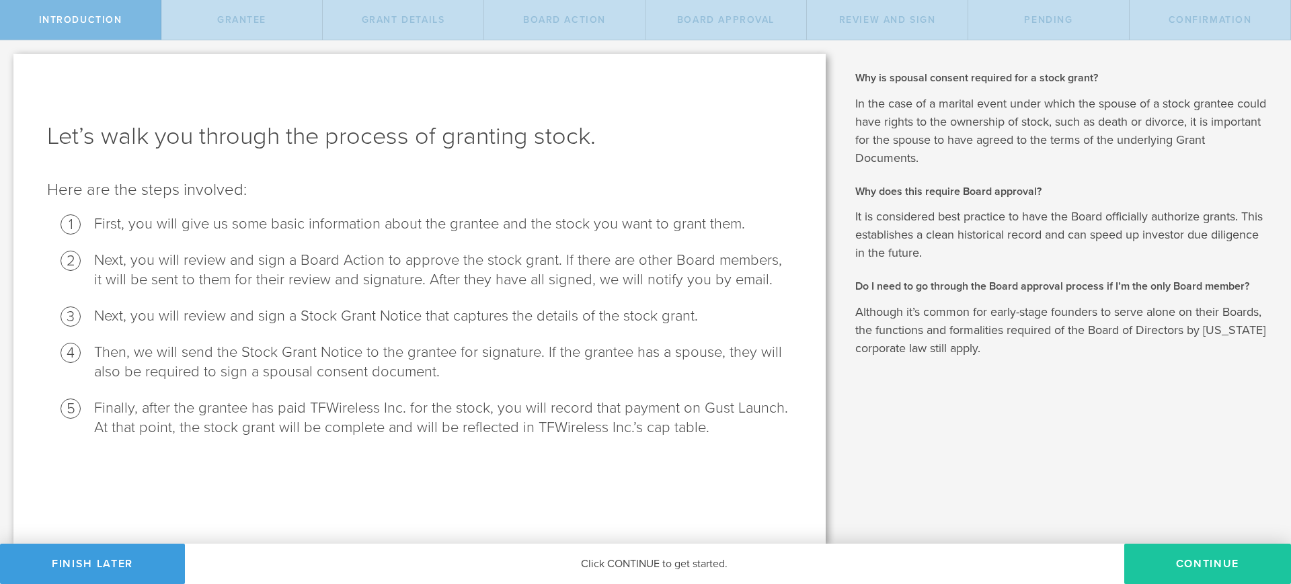
click at [1181, 563] on button "Continue" at bounding box center [1207, 564] width 167 height 40
radio input "true"
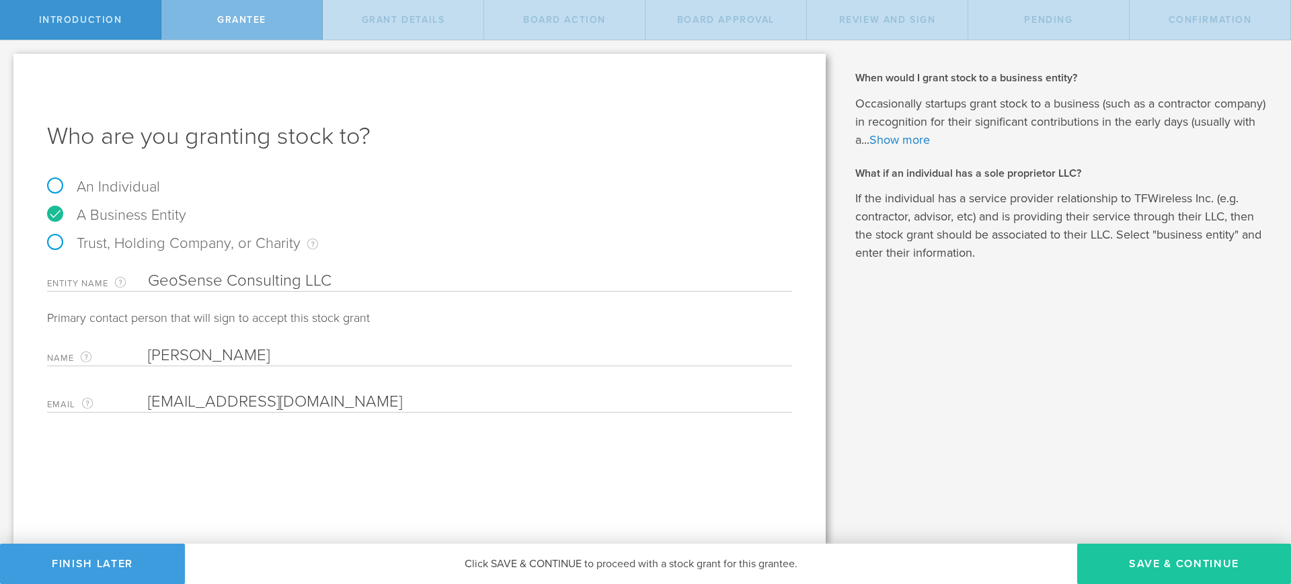
click at [1145, 565] on button "Save & Continue" at bounding box center [1184, 564] width 214 height 40
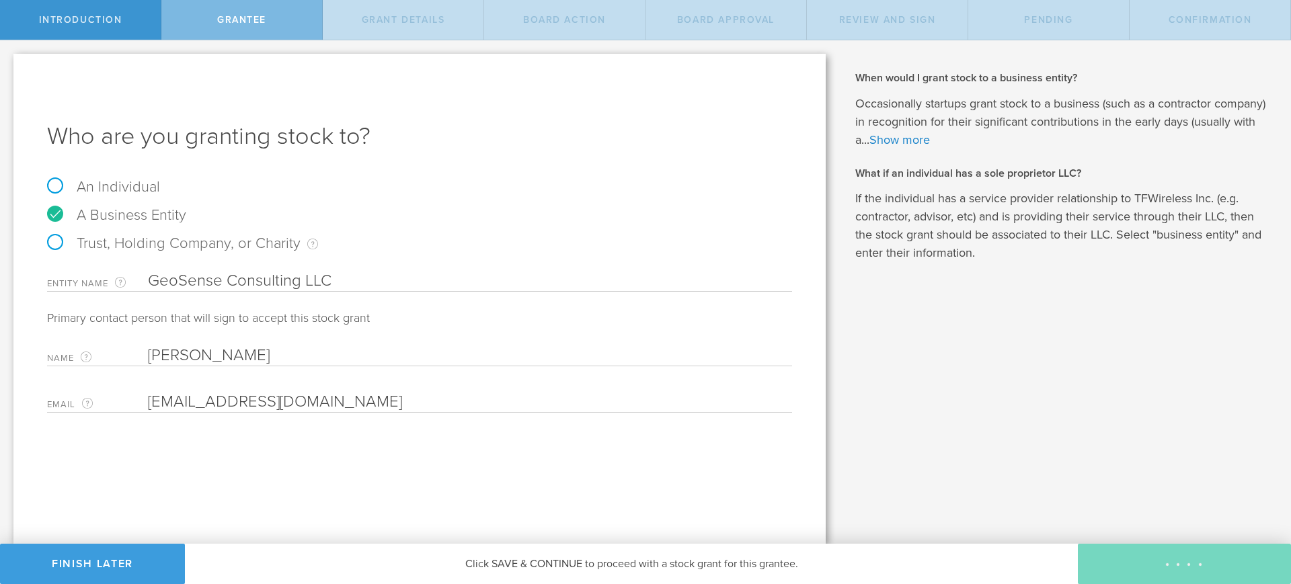
type input "48"
type input "12"
select select "none"
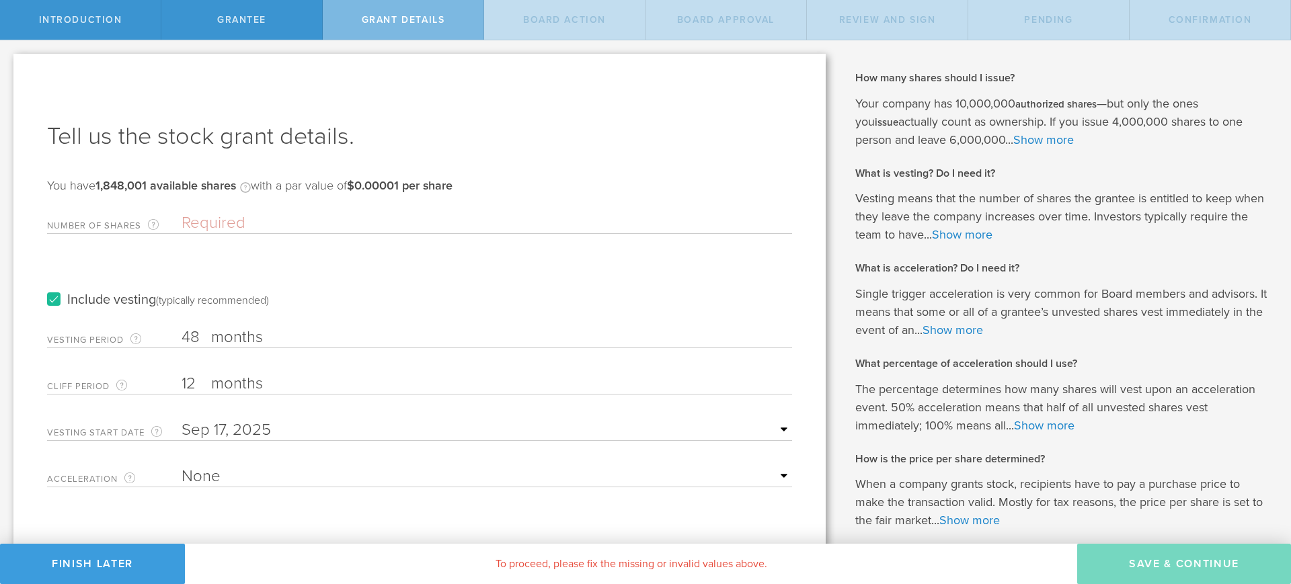
click at [305, 225] on input "Number of Shares The total amount of stock the company is granting to this reci…" at bounding box center [487, 223] width 611 height 20
type input "32,000"
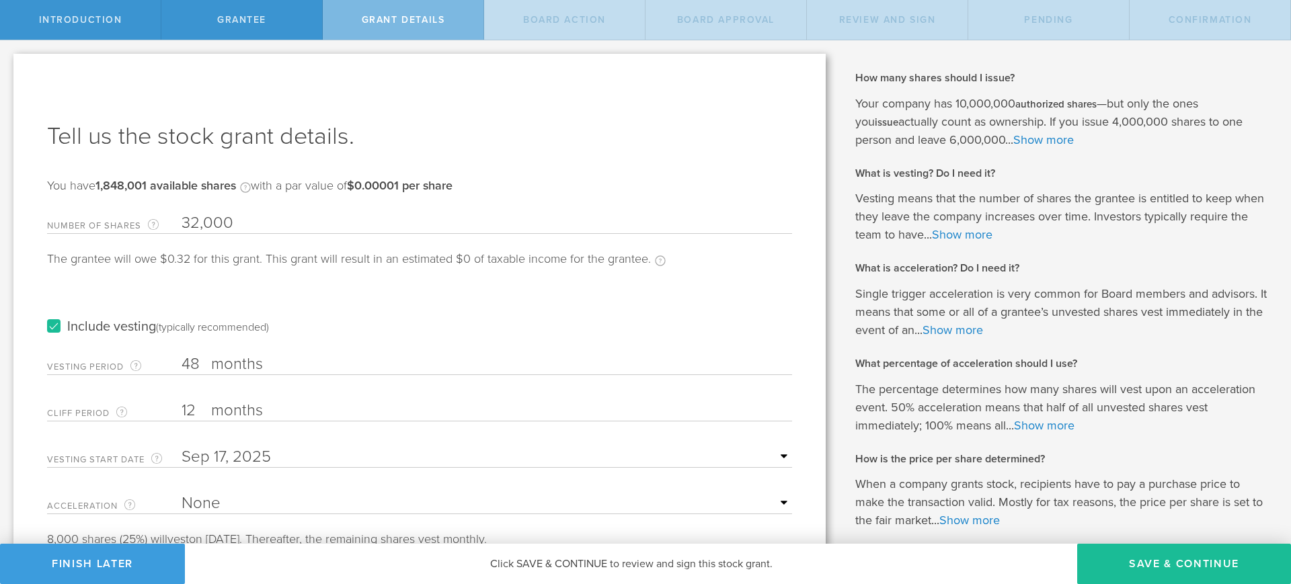
click at [406, 297] on div "Include vesting (typically recommended)" at bounding box center [419, 314] width 745 height 68
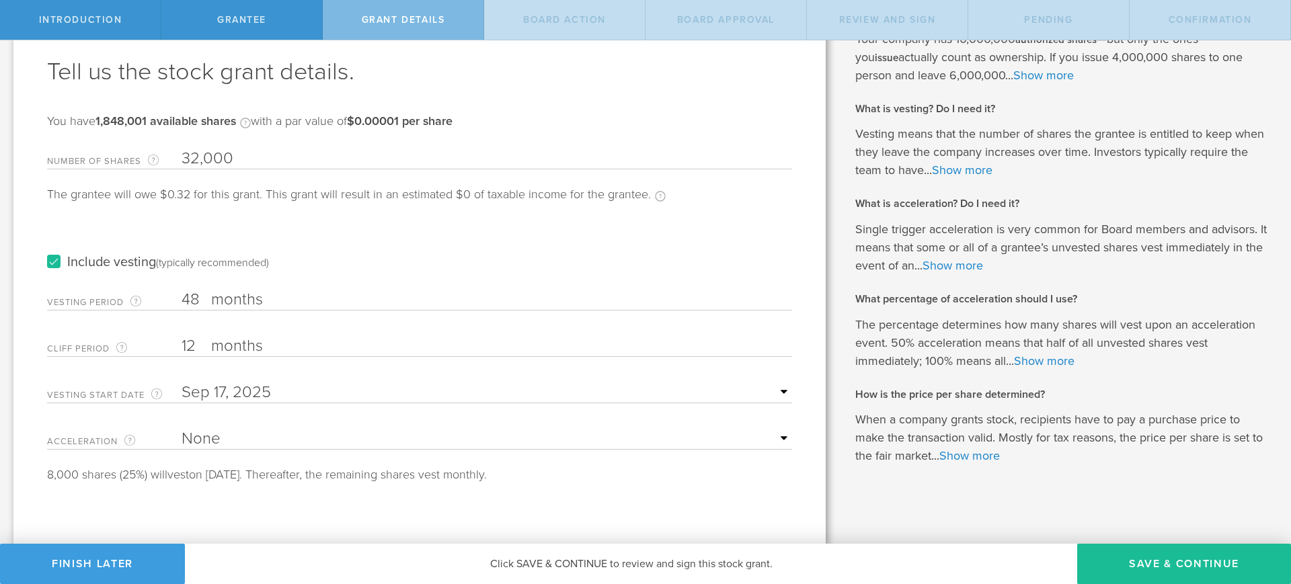
scroll to position [65, 0]
click at [1176, 553] on button "Save & Continue" at bounding box center [1184, 564] width 214 height 40
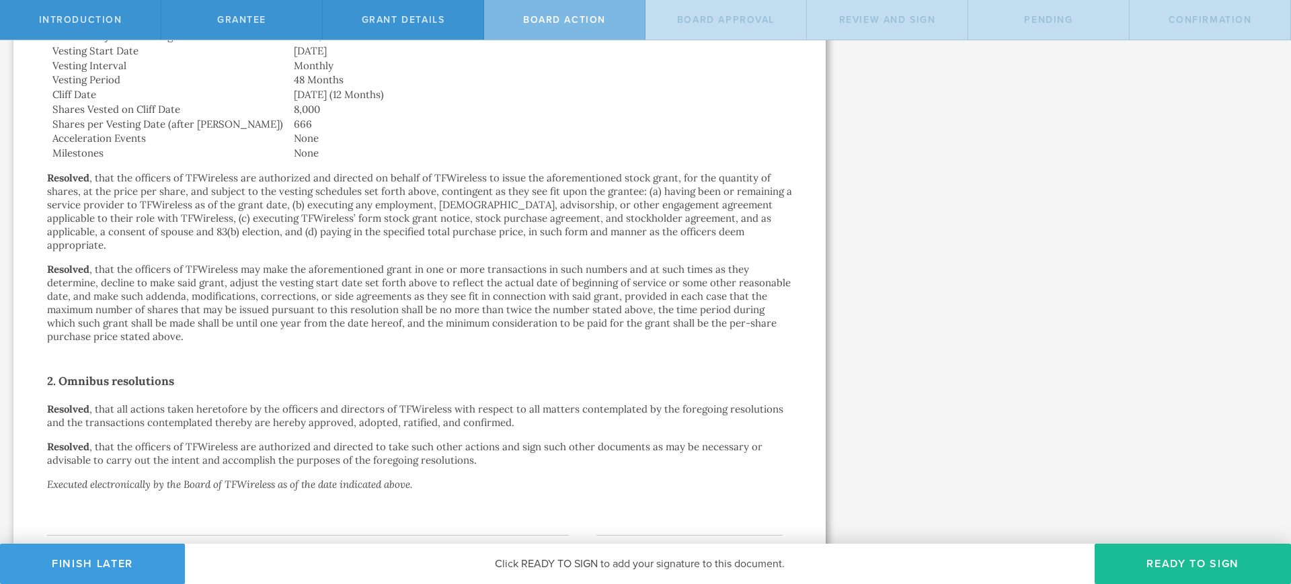
scroll to position [618, 0]
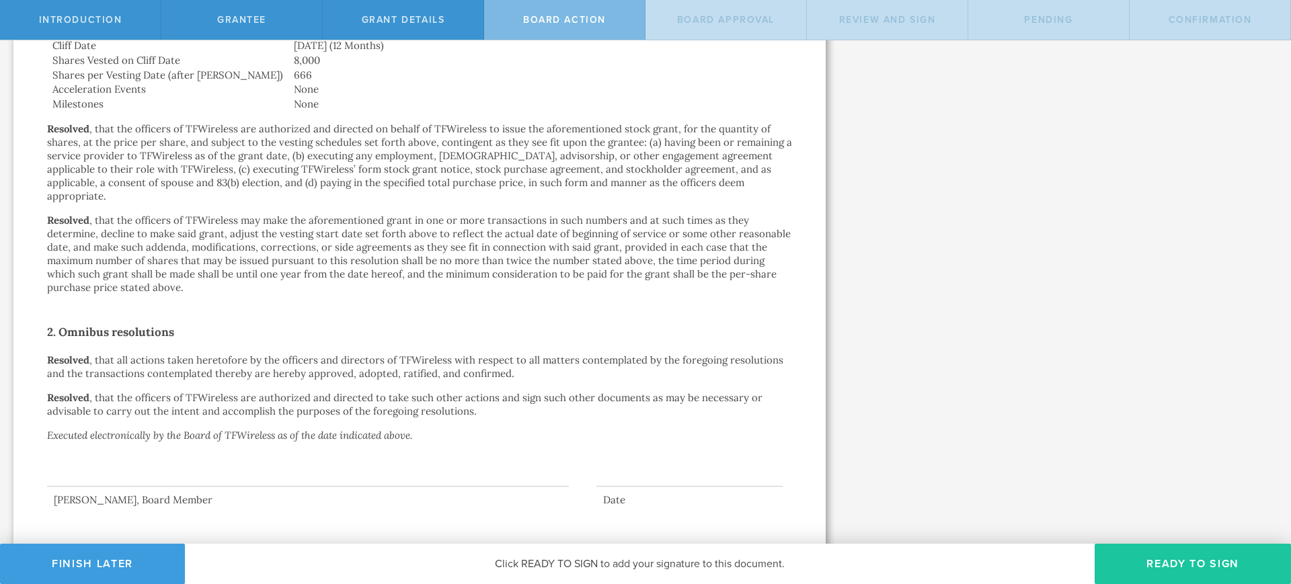
click at [1174, 557] on button "Ready to Sign" at bounding box center [1193, 564] width 196 height 40
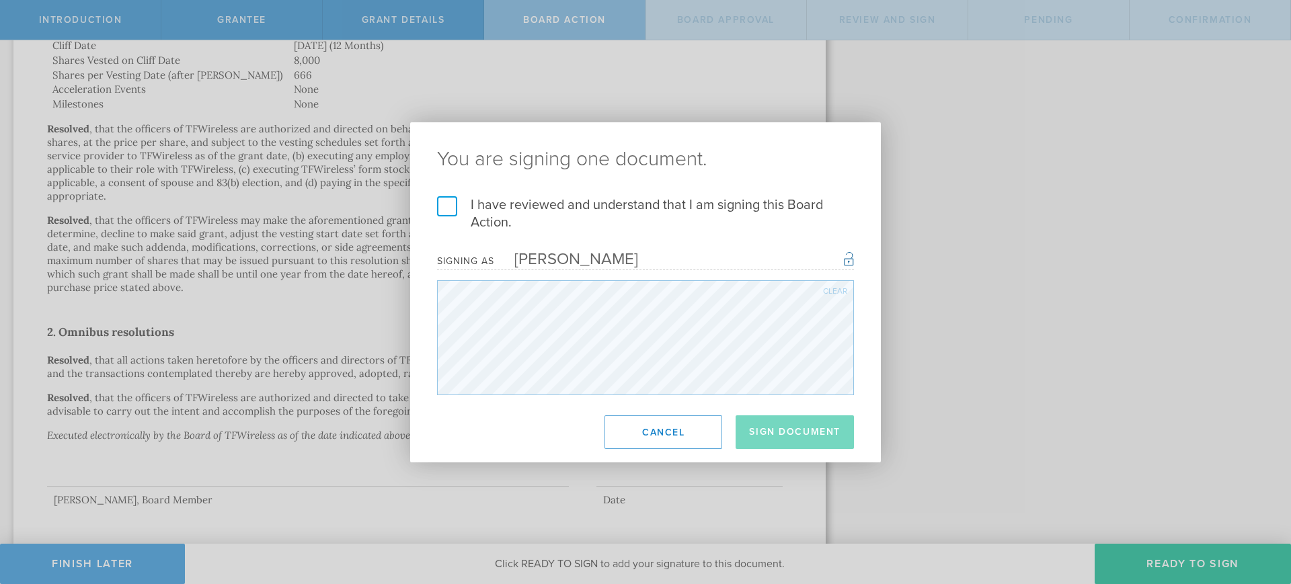
click at [444, 200] on label "I have reviewed and understand that I am signing this Board Action." at bounding box center [645, 213] width 417 height 35
click at [0, 0] on input "I have reviewed and understand that I am signing this Board Action." at bounding box center [0, 0] width 0 height 0
click at [764, 434] on button "Sign Document" at bounding box center [795, 433] width 118 height 34
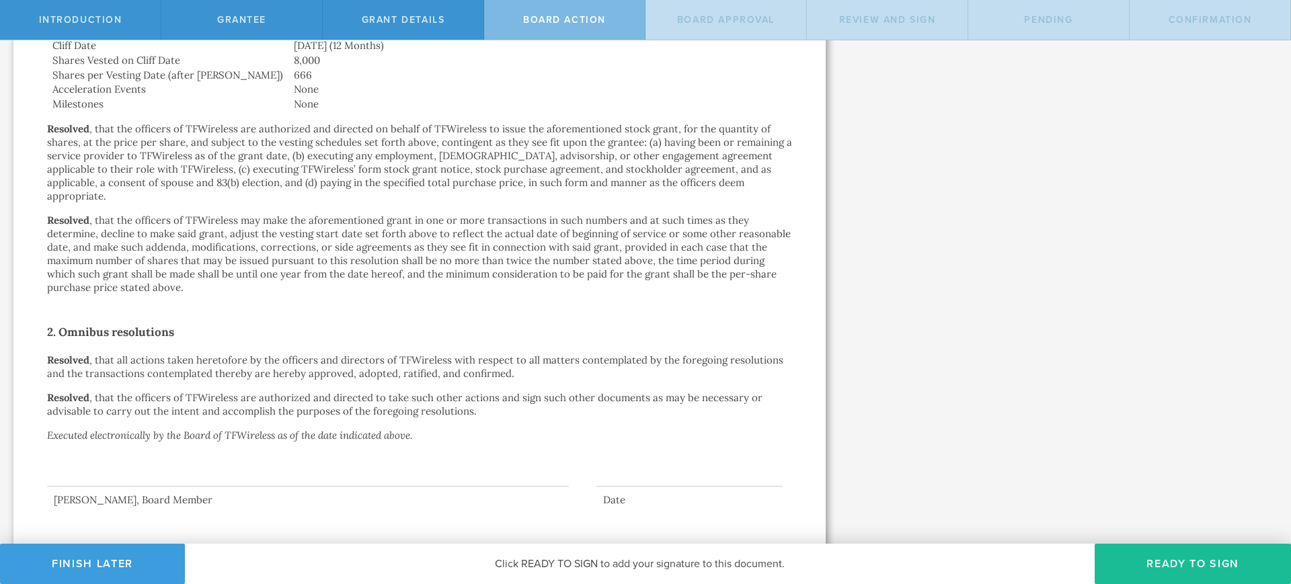
scroll to position [0, 0]
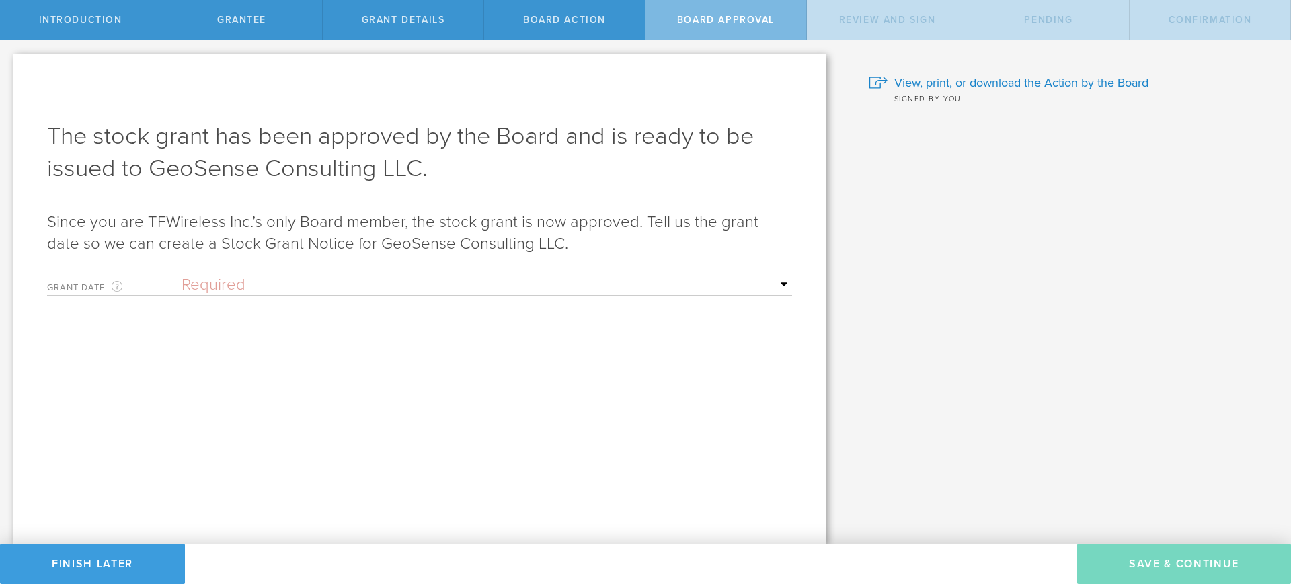
click at [639, 288] on select "Required Upon grantee's signature A specific date" at bounding box center [487, 285] width 611 height 20
select select "uponGranteeSignature"
click at [182, 275] on select "Required Upon grantee's signature A specific date" at bounding box center [487, 285] width 611 height 20
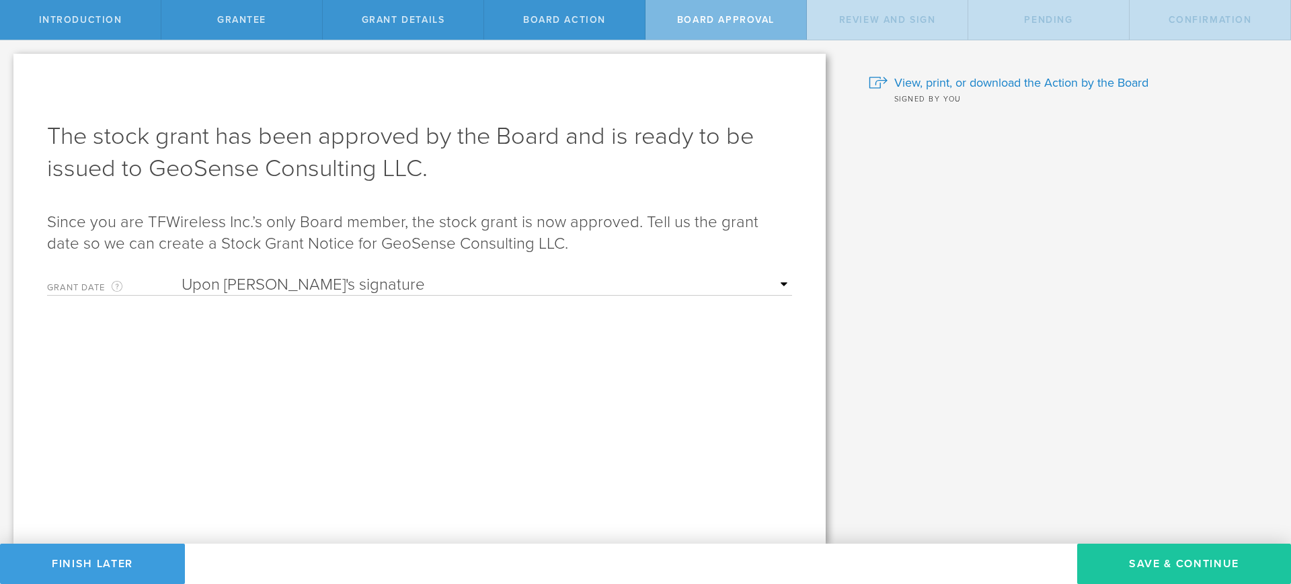
click at [1195, 561] on button "Save & Continue" at bounding box center [1184, 564] width 214 height 40
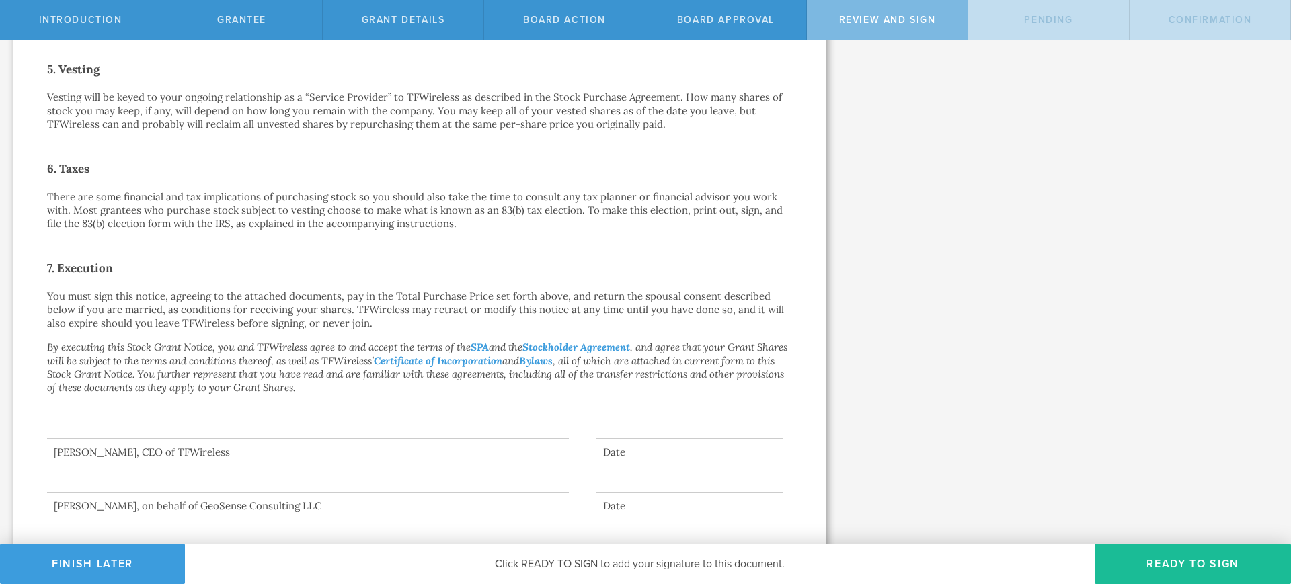
scroll to position [835, 0]
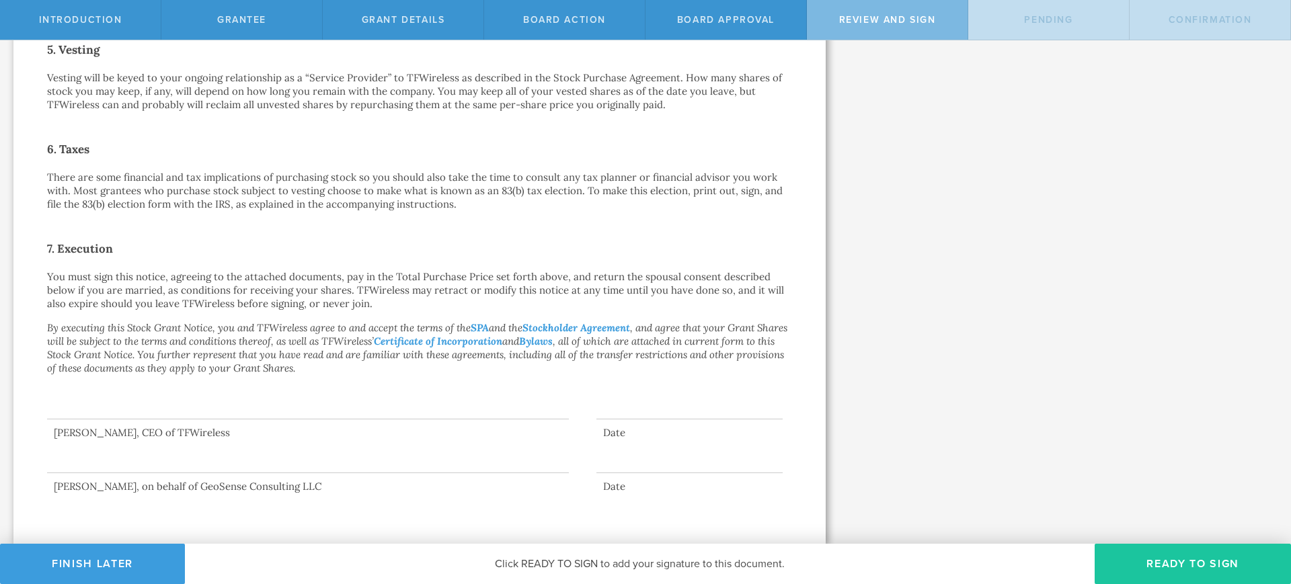
click at [1188, 566] on button "Ready to Sign" at bounding box center [1193, 564] width 196 height 40
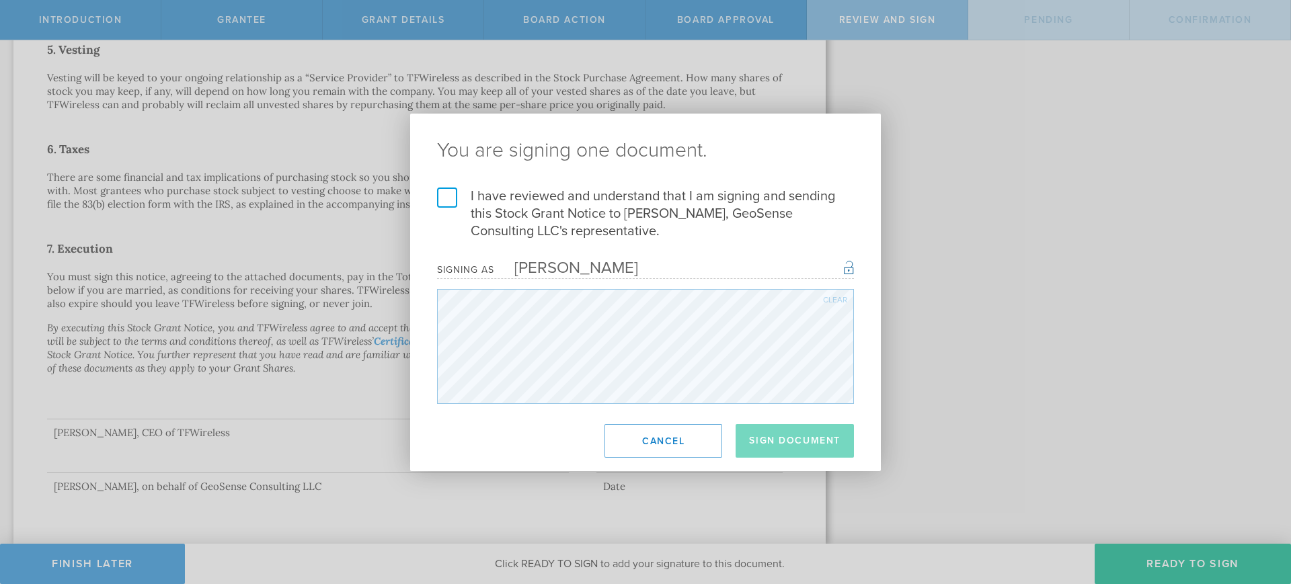
click at [451, 199] on label "I have reviewed and understand that I am signing and sending this Stock Grant N…" at bounding box center [645, 214] width 417 height 52
click at [0, 0] on input "I have reviewed and understand that I am signing and sending this Stock Grant N…" at bounding box center [0, 0] width 0 height 0
click at [795, 438] on button "Sign Document" at bounding box center [795, 441] width 118 height 34
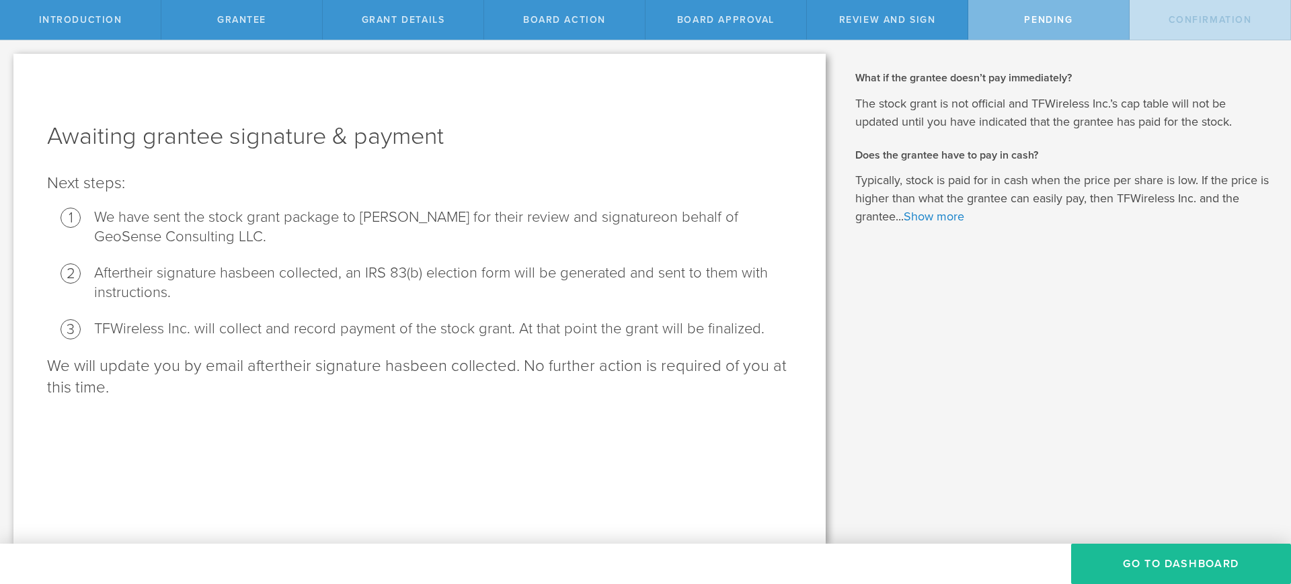
scroll to position [0, 0]
click at [1152, 558] on button "Go To Dashboard" at bounding box center [1181, 564] width 220 height 40
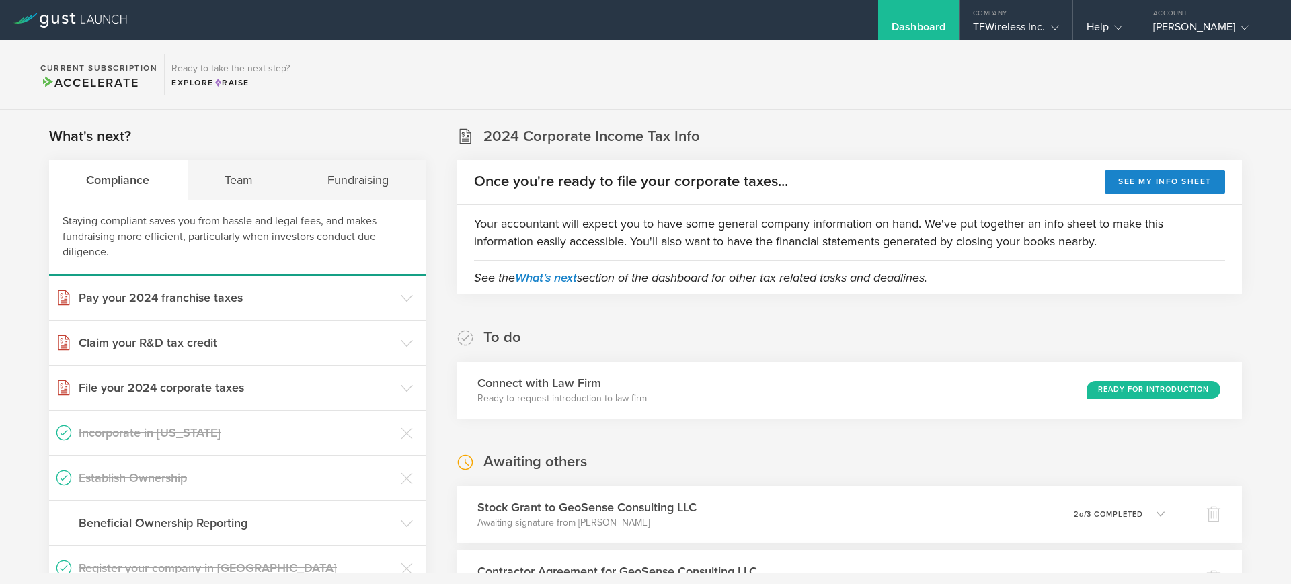
click at [231, 182] on div "Team" at bounding box center [240, 180] width 104 height 40
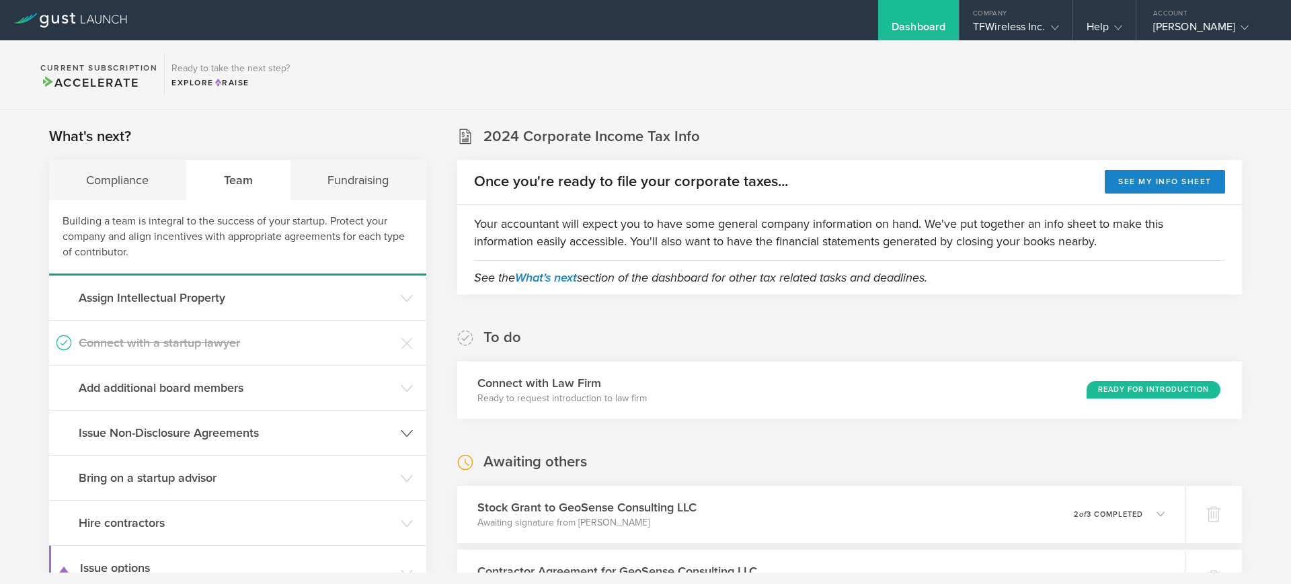
click at [175, 434] on h3 "Issue Non-Disclosure Agreements" at bounding box center [236, 432] width 315 height 17
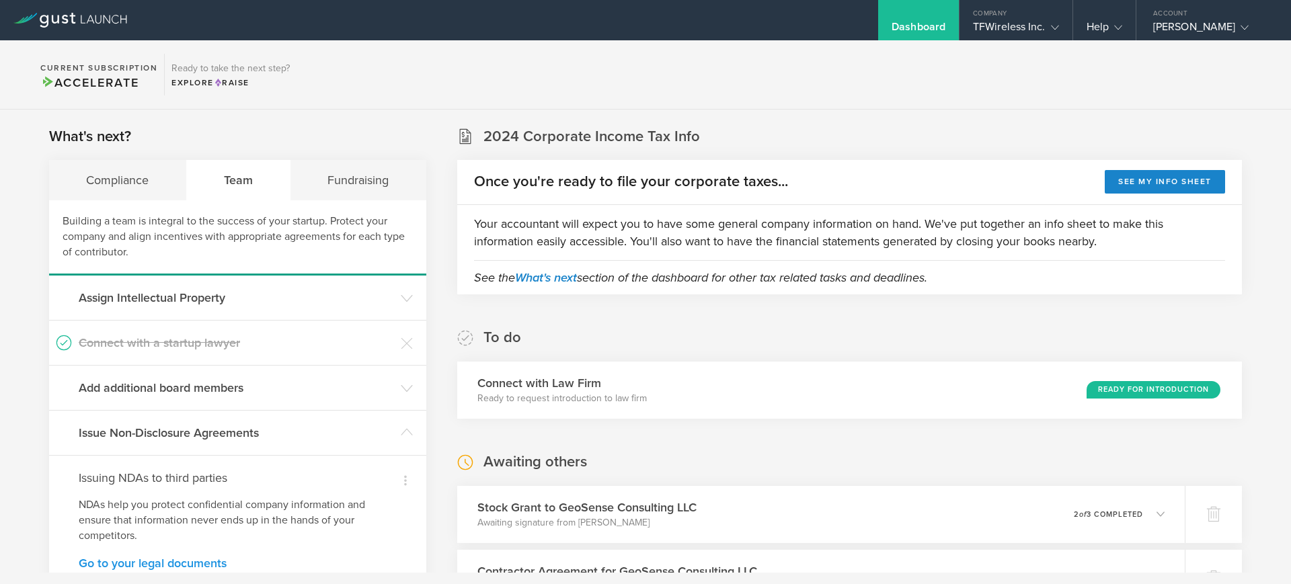
click at [152, 564] on link "Go to your legal documents" at bounding box center [238, 563] width 318 height 12
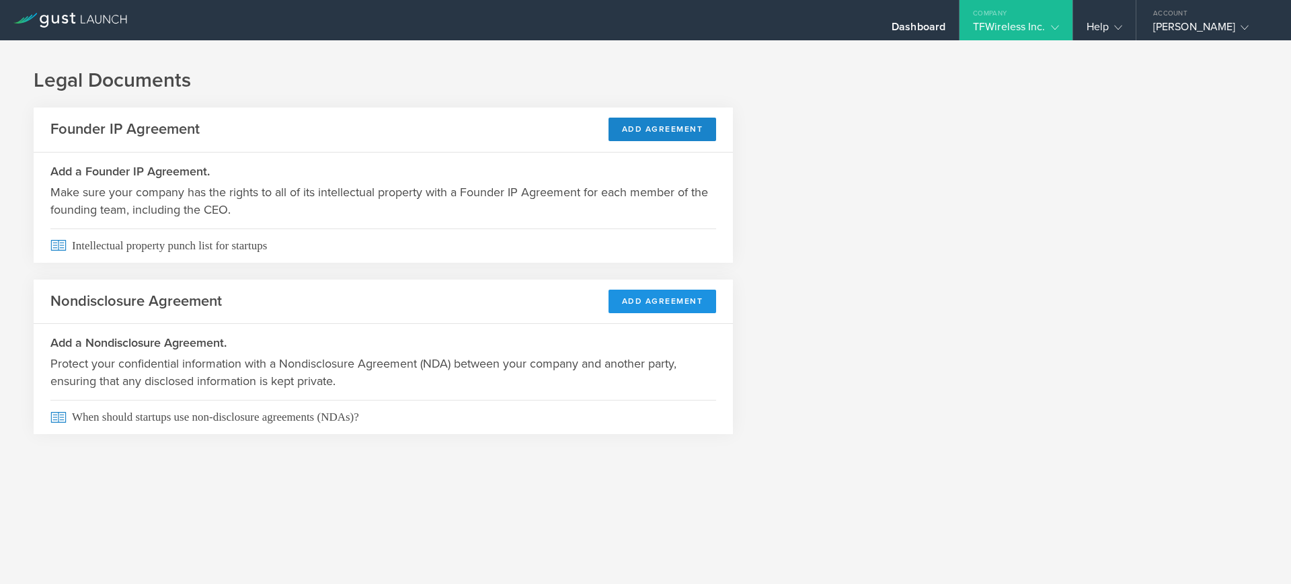
click at [659, 300] on button "Add Agreement" at bounding box center [662, 302] width 108 height 24
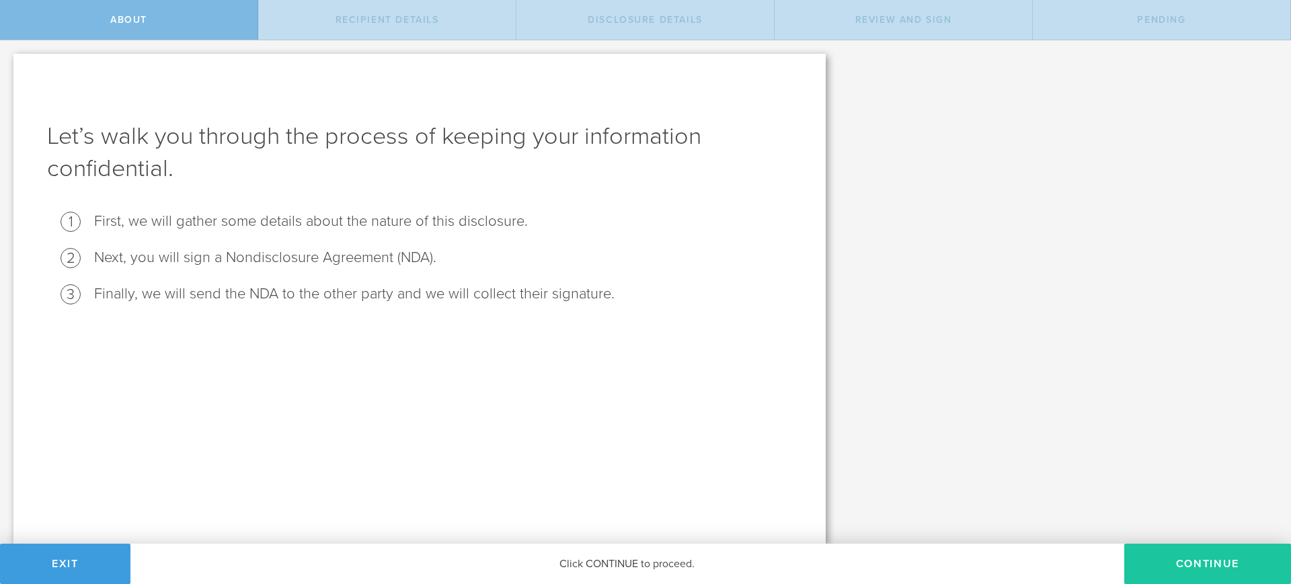
click at [1184, 575] on button "Continue" at bounding box center [1207, 564] width 167 height 40
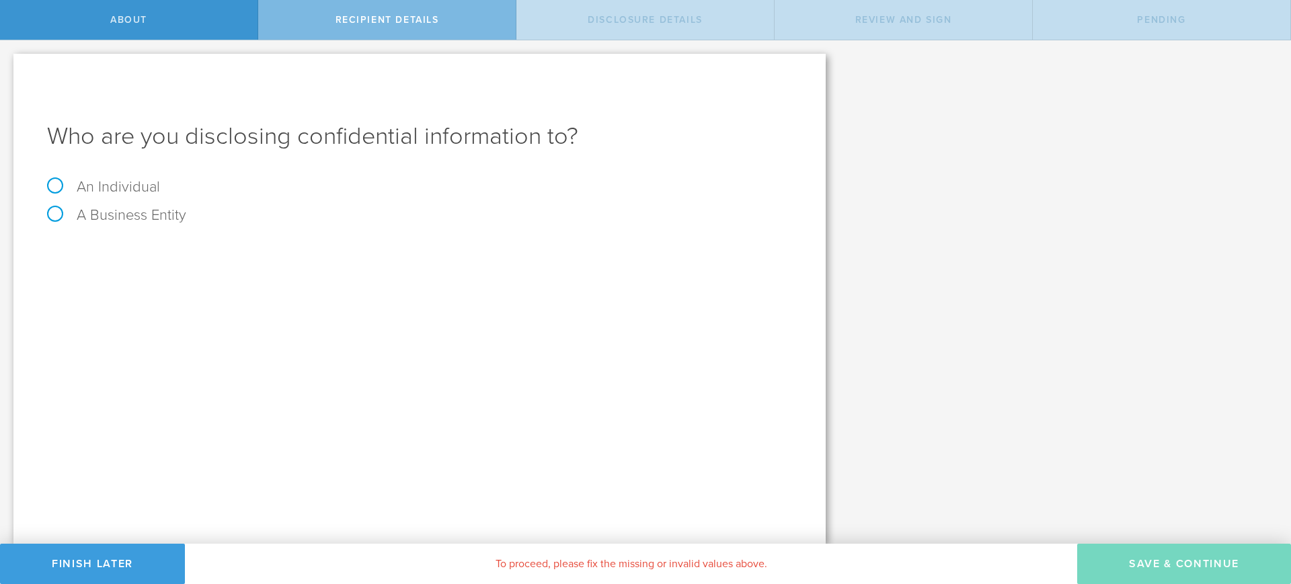
click at [141, 215] on label "A Business Entity" at bounding box center [116, 214] width 139 height 17
click at [9, 62] on input "A Business Entity" at bounding box center [4, 51] width 9 height 22
radio input "true"
click at [319, 244] on input "text" at bounding box center [470, 253] width 644 height 20
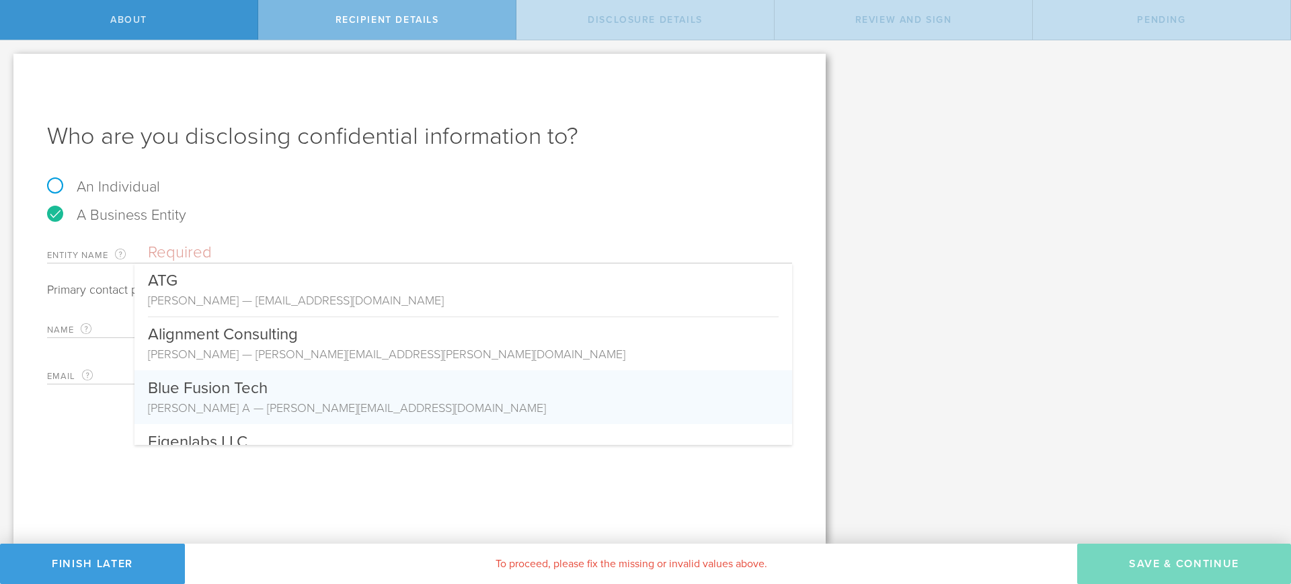
scroll to position [159, 0]
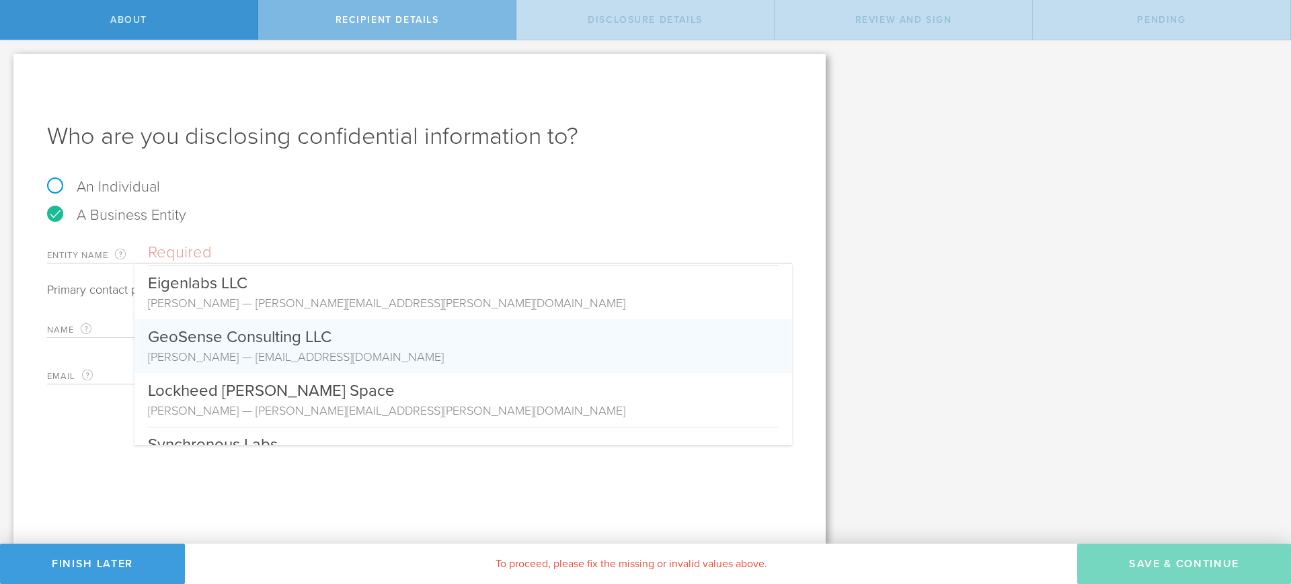
click at [471, 353] on div "[PERSON_NAME] — [EMAIL_ADDRESS][DOMAIN_NAME]" at bounding box center [463, 356] width 631 height 17
type input "GeoSense Consulting LLC"
type input "[PERSON_NAME]"
type input "[EMAIL_ADDRESS][DOMAIN_NAME]"
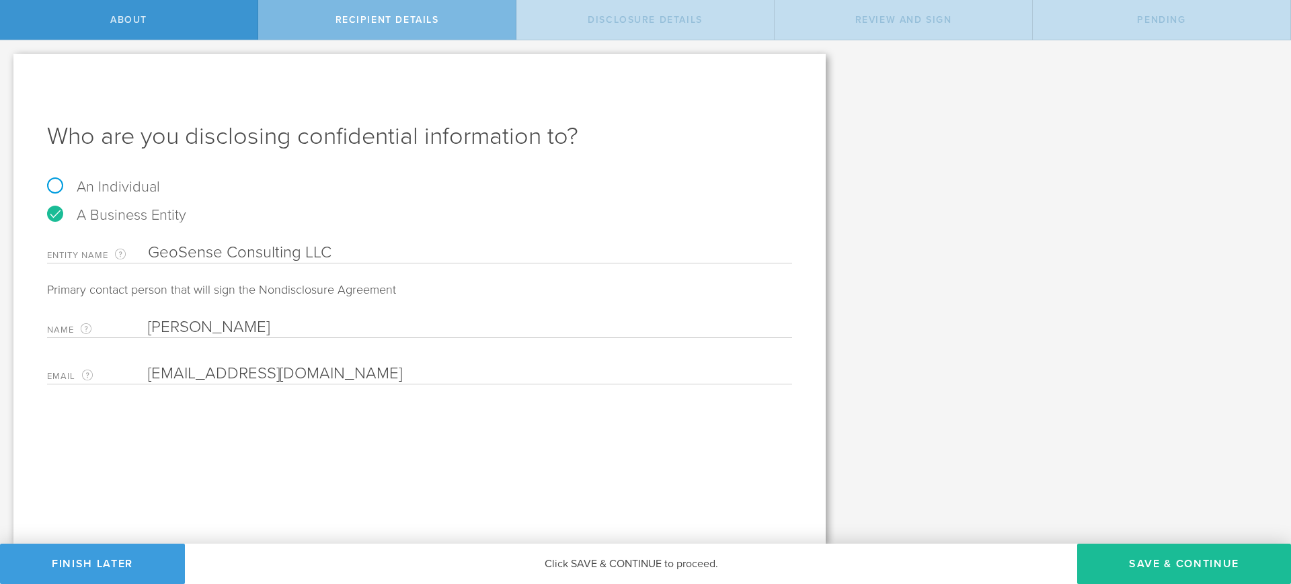
scroll to position [0, 0]
click at [1155, 561] on button "Save & Continue" at bounding box center [1184, 564] width 214 height 40
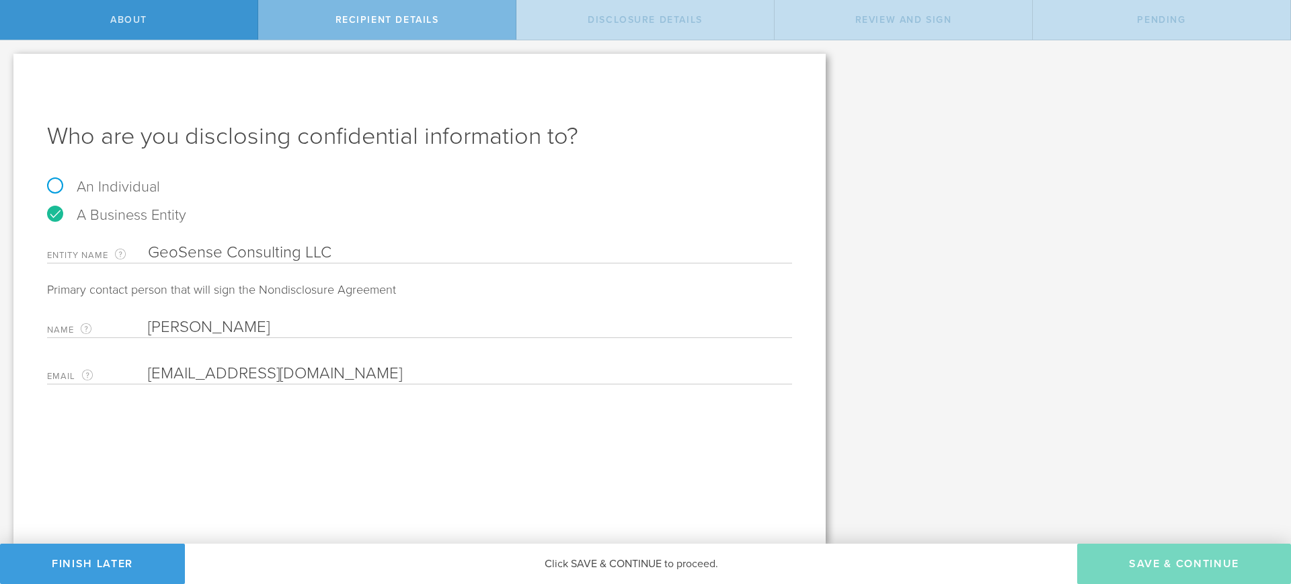
select select "string:5 years"
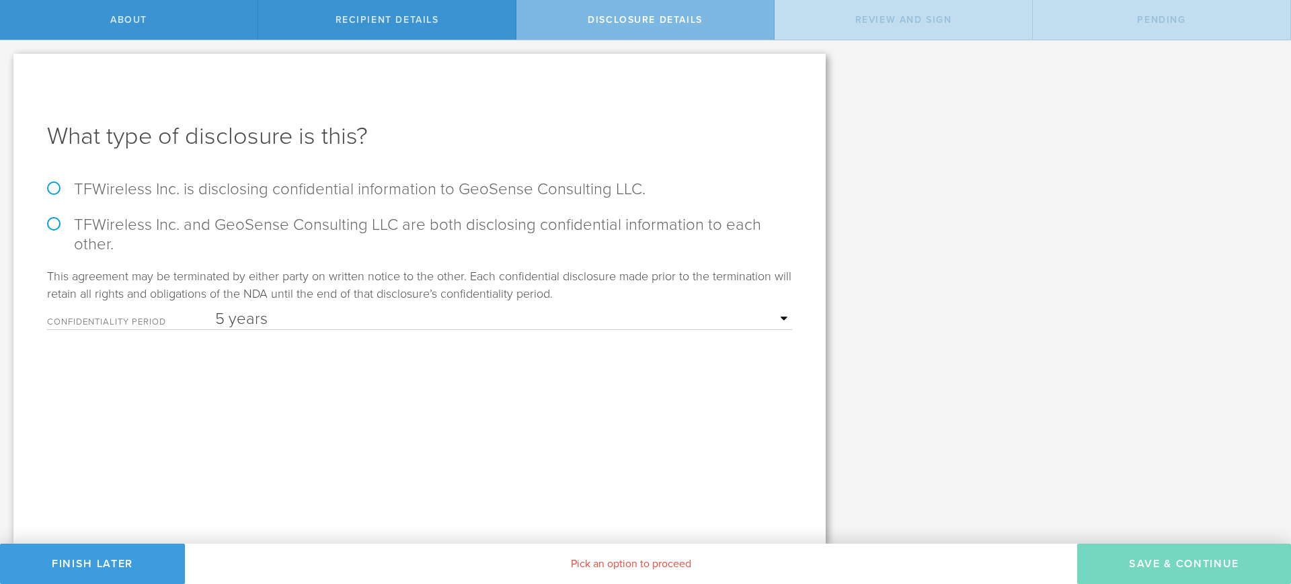
click at [294, 186] on label "TFWireless Inc. is disclosing confidential information to GeoSense Consulting L…" at bounding box center [419, 189] width 745 height 19
click at [9, 69] on input "TFWireless Inc. is disclosing confidential information to GeoSense Consulting L…" at bounding box center [4, 54] width 9 height 28
radio input "true"
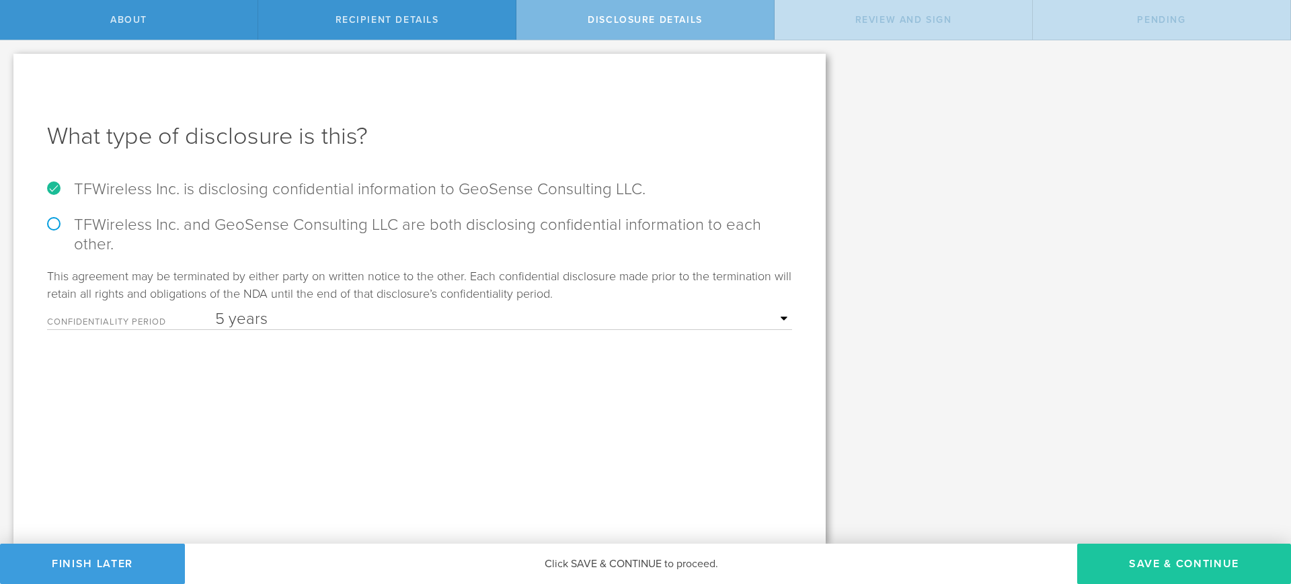
click at [1149, 569] on button "Save & Continue" at bounding box center [1184, 564] width 214 height 40
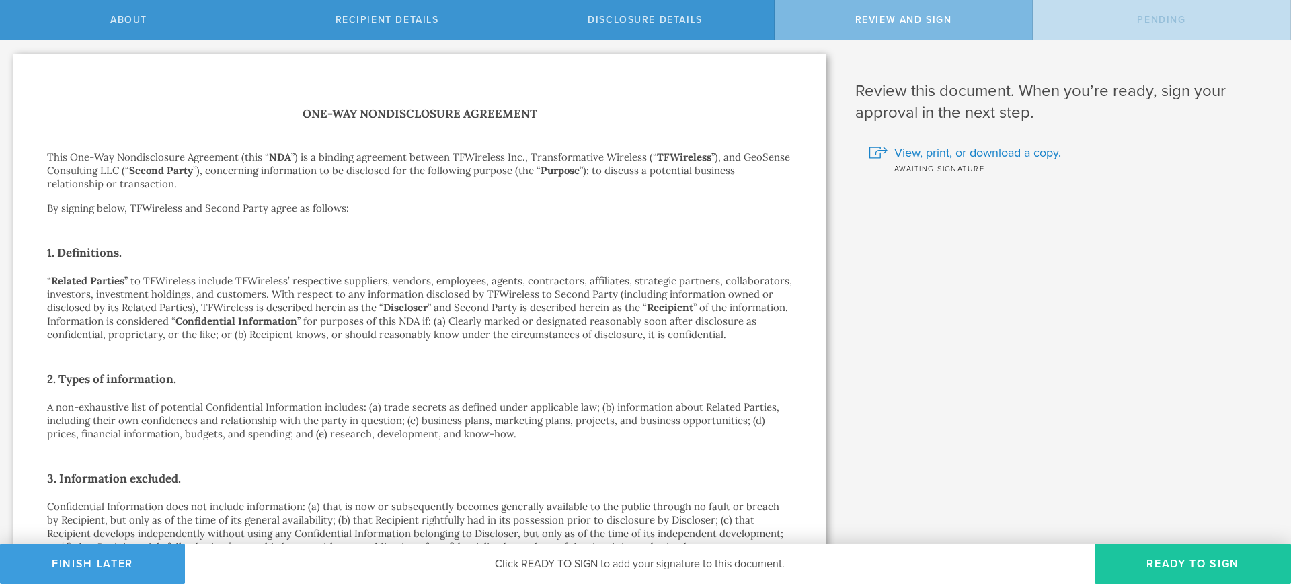
click at [1209, 559] on button "Ready to Sign" at bounding box center [1193, 564] width 196 height 40
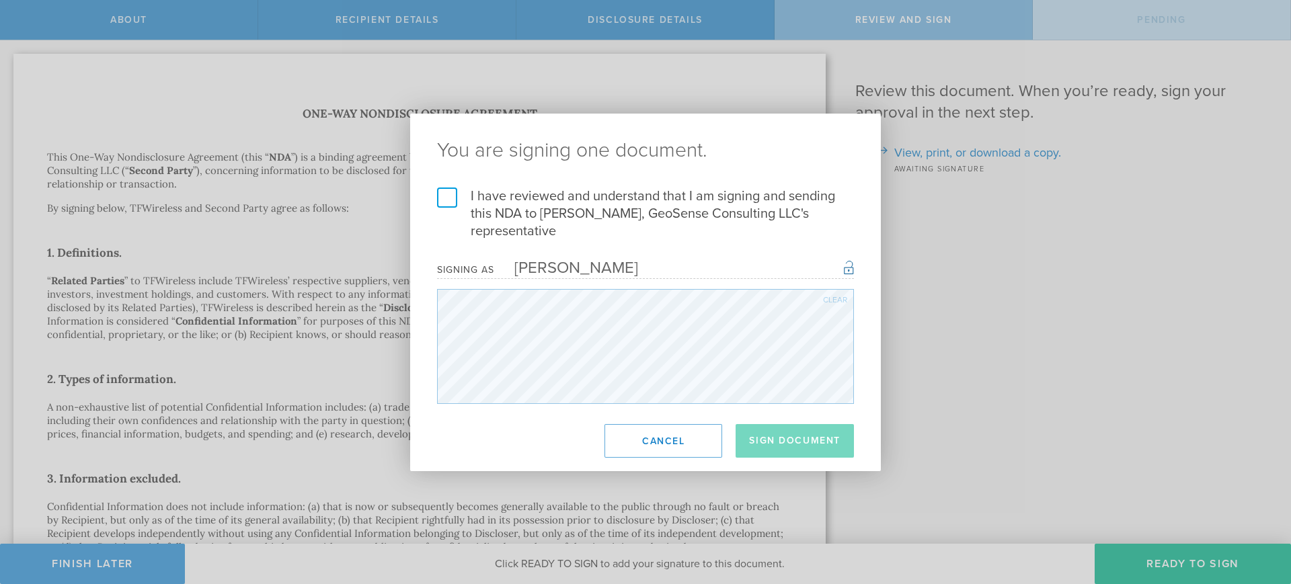
click at [445, 196] on label "I have reviewed and understand that I am signing and sending this NDA to [PERSO…" at bounding box center [645, 214] width 417 height 52
click at [0, 0] on input "I have reviewed and understand that I am signing and sending this NDA to [PERSO…" at bounding box center [0, 0] width 0 height 0
click at [783, 441] on button "Sign Document" at bounding box center [795, 441] width 118 height 34
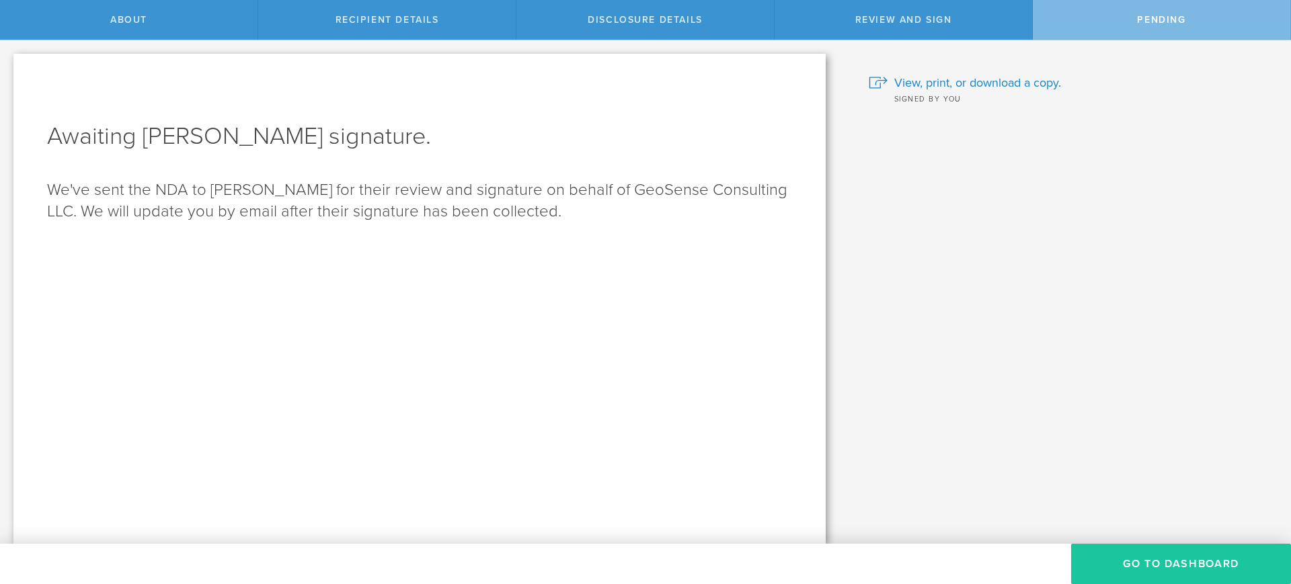
click at [1147, 562] on button "Go to dashboard" at bounding box center [1181, 564] width 220 height 40
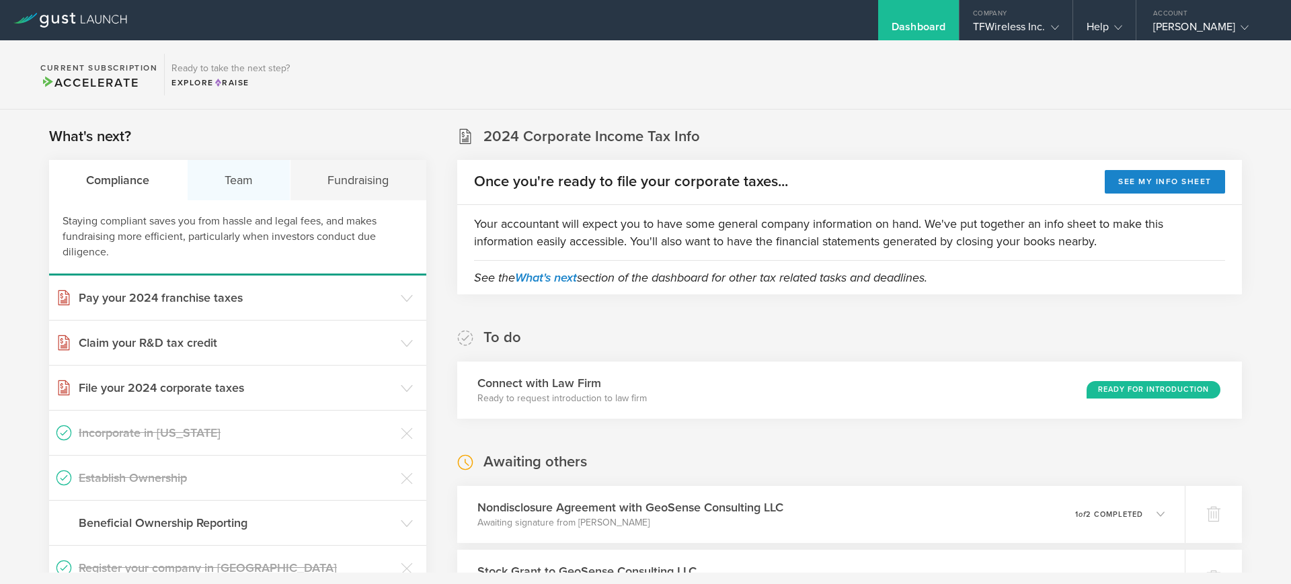
click at [230, 185] on div "Team" at bounding box center [240, 180] width 104 height 40
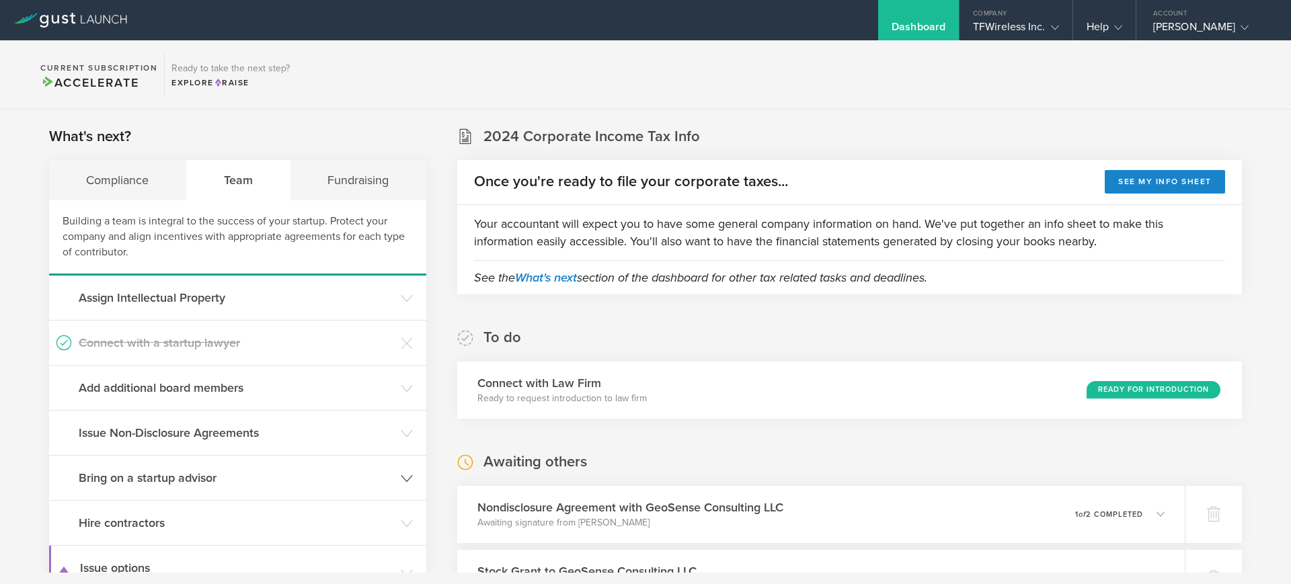
click at [405, 479] on polyline at bounding box center [406, 478] width 11 height 6
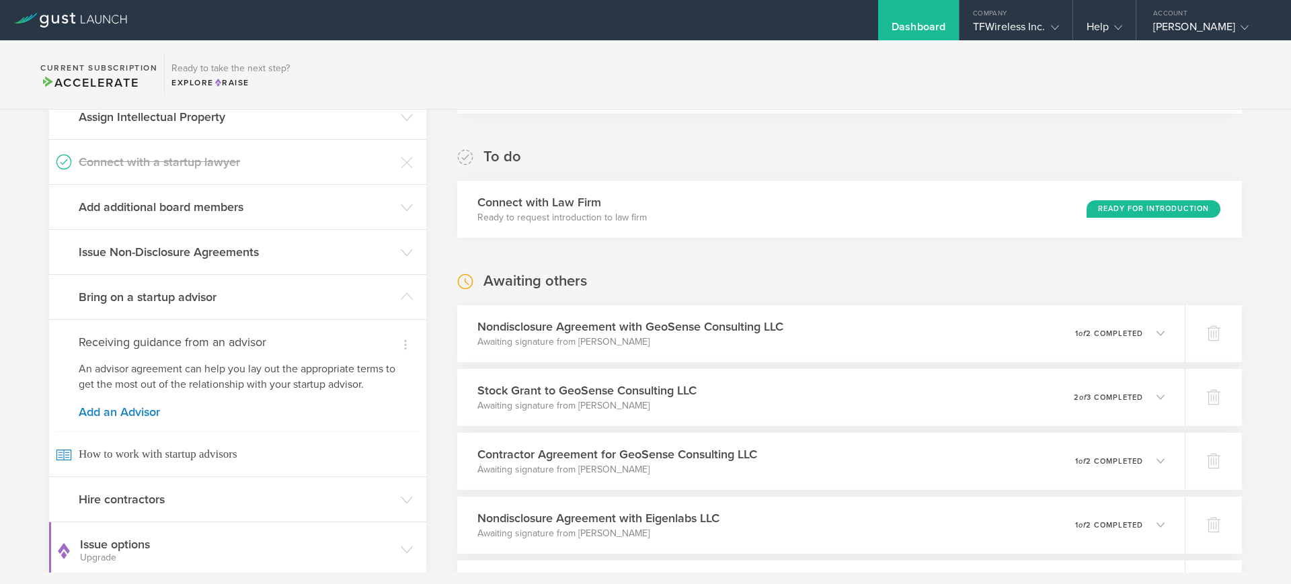
scroll to position [227, 0]
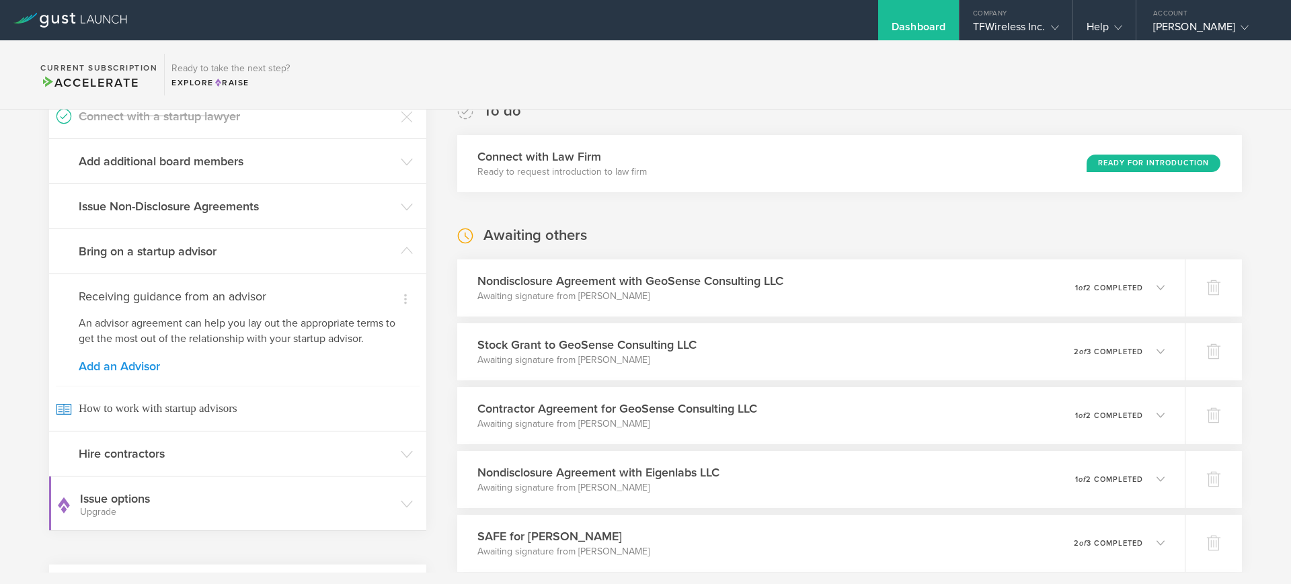
click at [124, 370] on link "Add an Advisor" at bounding box center [238, 366] width 318 height 12
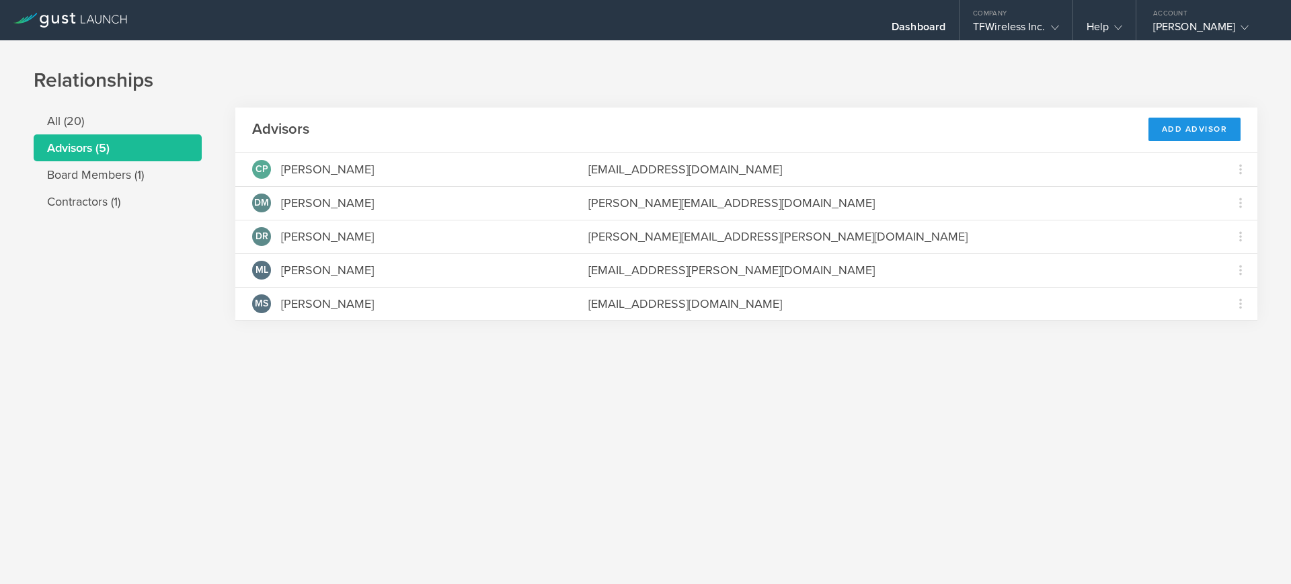
click at [1213, 124] on div "Add Advisor" at bounding box center [1194, 130] width 93 height 24
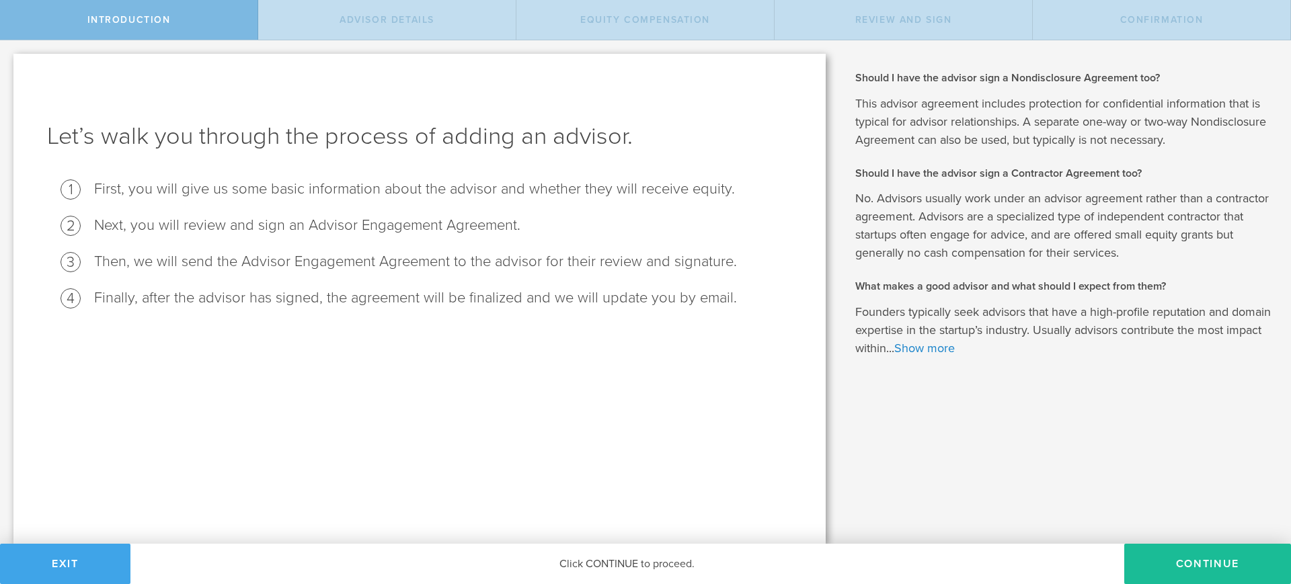
click at [61, 563] on button "Exit" at bounding box center [65, 564] width 130 height 40
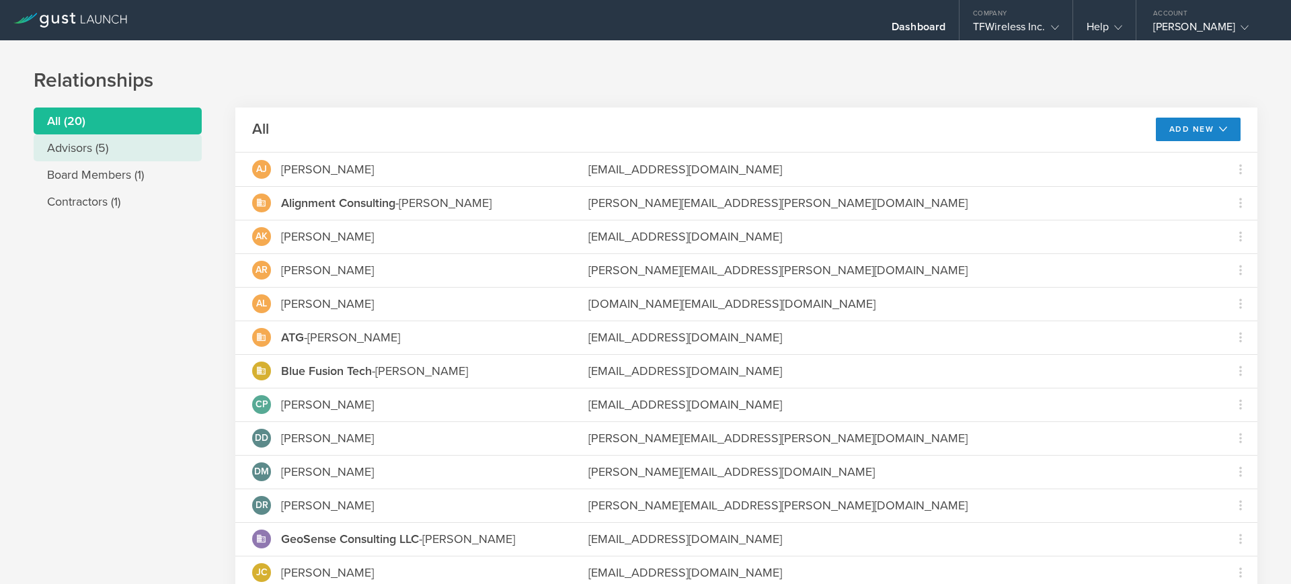
click at [84, 153] on li "Advisors (5)" at bounding box center [118, 147] width 168 height 27
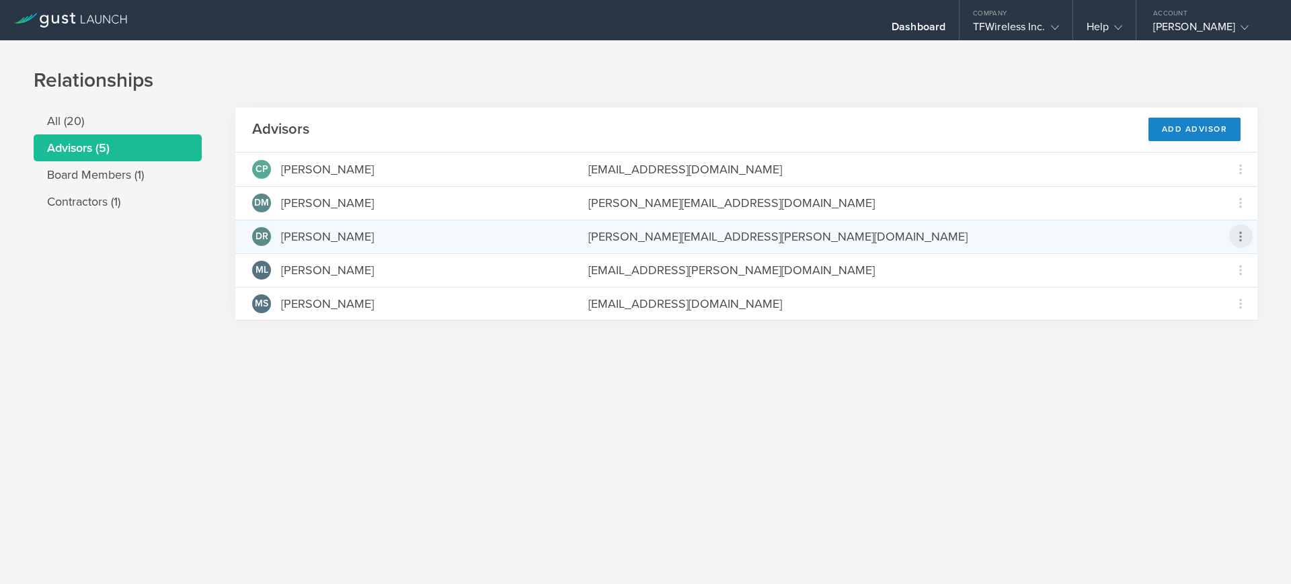
click at [1241, 241] on icon at bounding box center [1240, 237] width 16 height 16
click at [921, 432] on md-backdrop at bounding box center [645, 292] width 1291 height 584
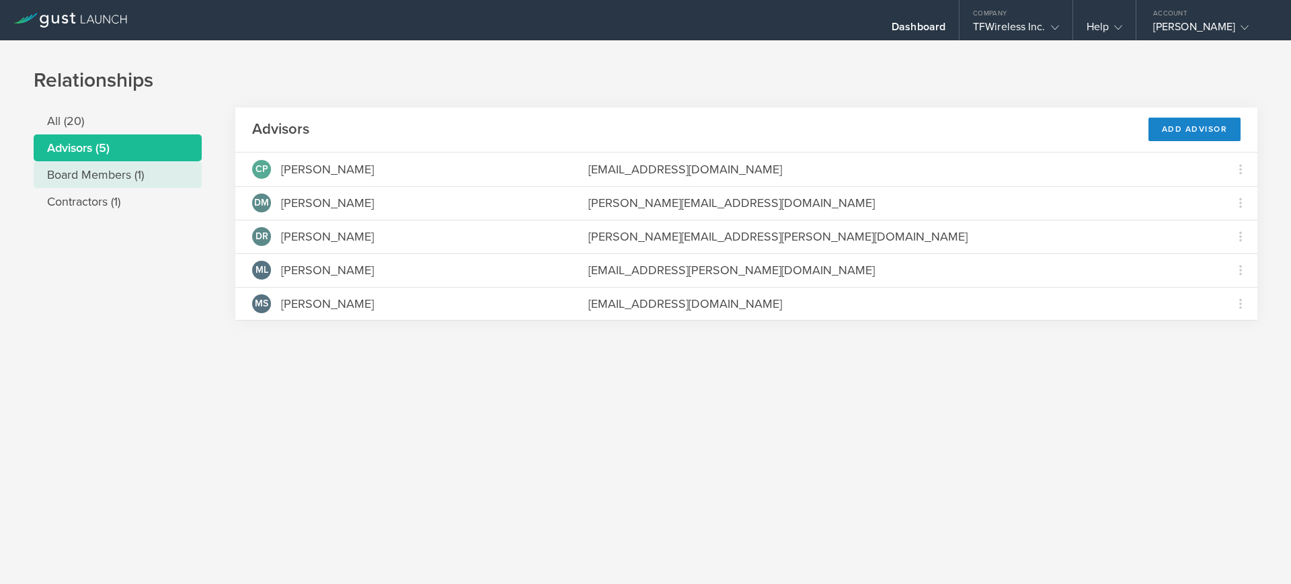
click at [86, 171] on li "Board Members (1)" at bounding box center [118, 174] width 168 height 27
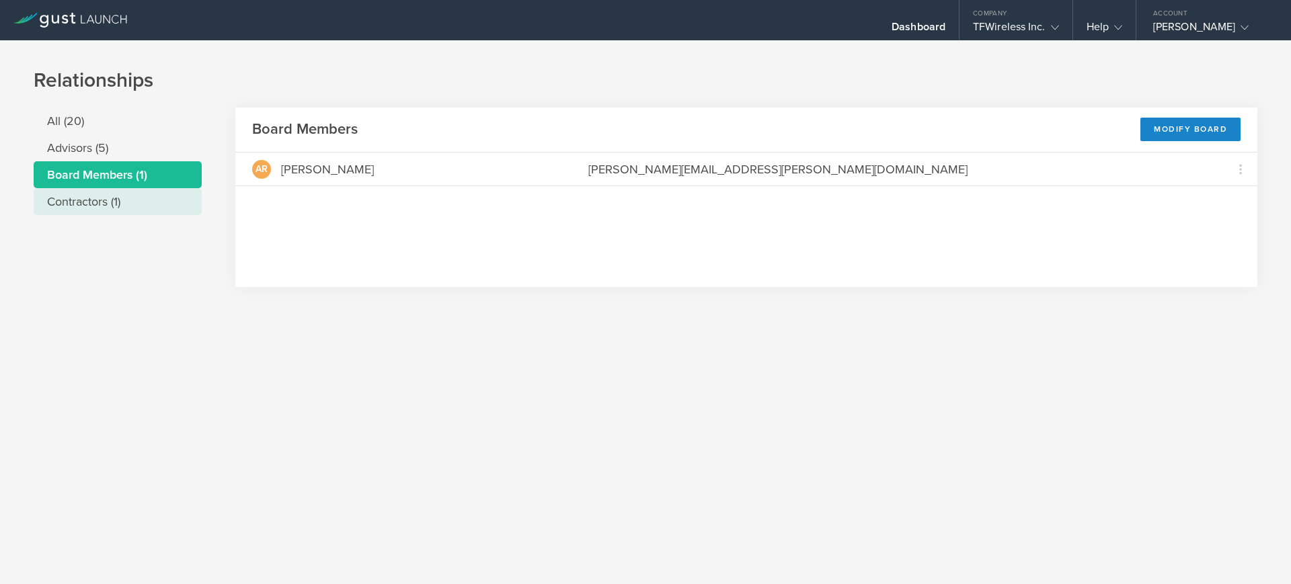
click at [85, 190] on li "Contractors (1)" at bounding box center [118, 201] width 168 height 27
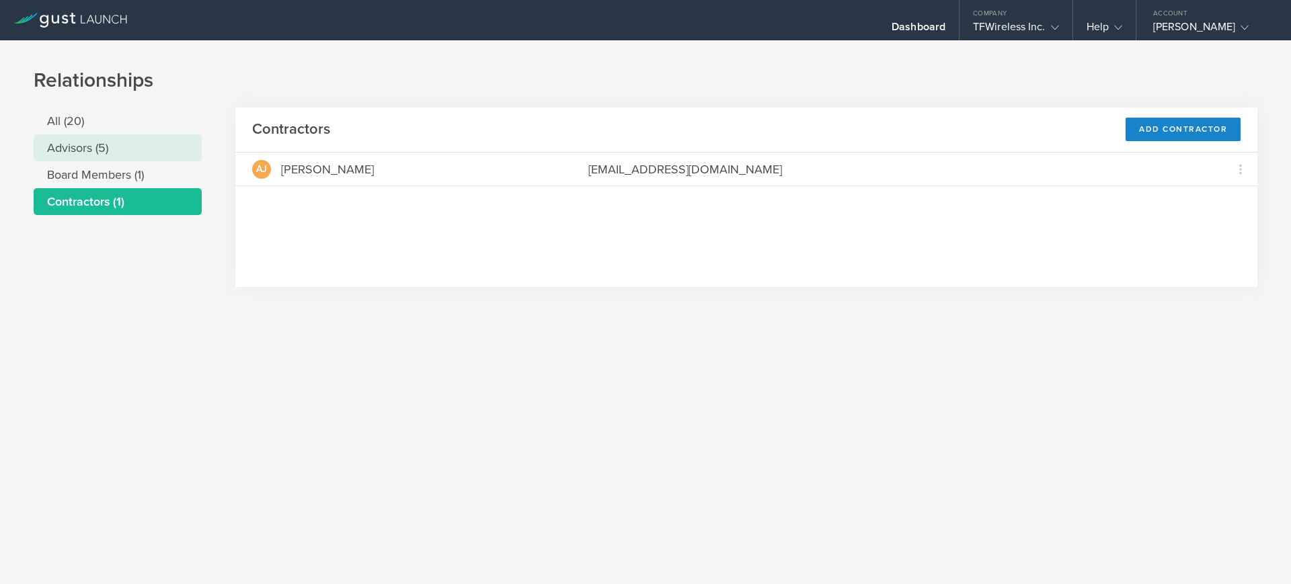
click at [80, 147] on li "Advisors (5)" at bounding box center [118, 147] width 168 height 27
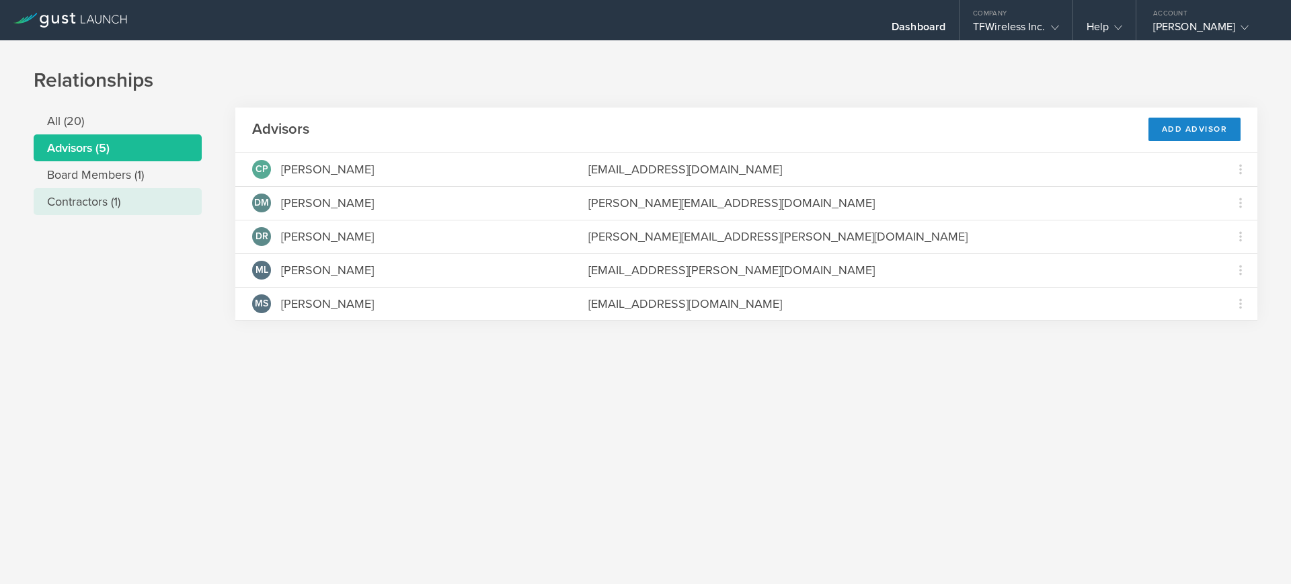
click at [96, 196] on li "Contractors (1)" at bounding box center [118, 201] width 168 height 27
